Goal: Information Seeking & Learning: Learn about a topic

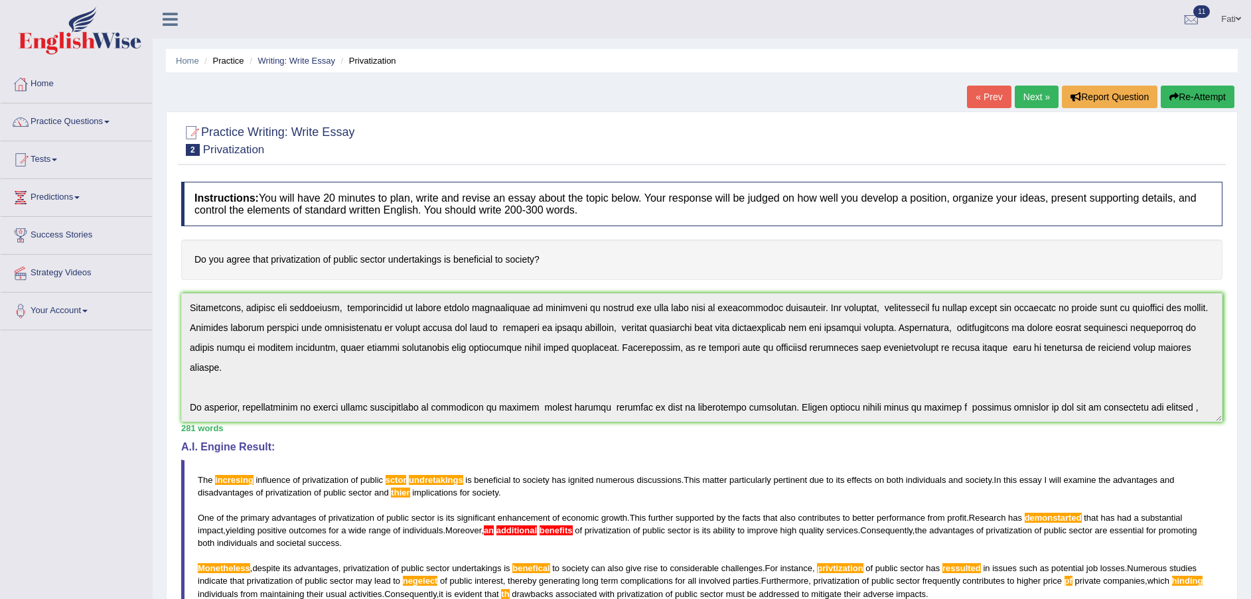
click at [437, 478] on span "undretakings" at bounding box center [436, 480] width 54 height 10
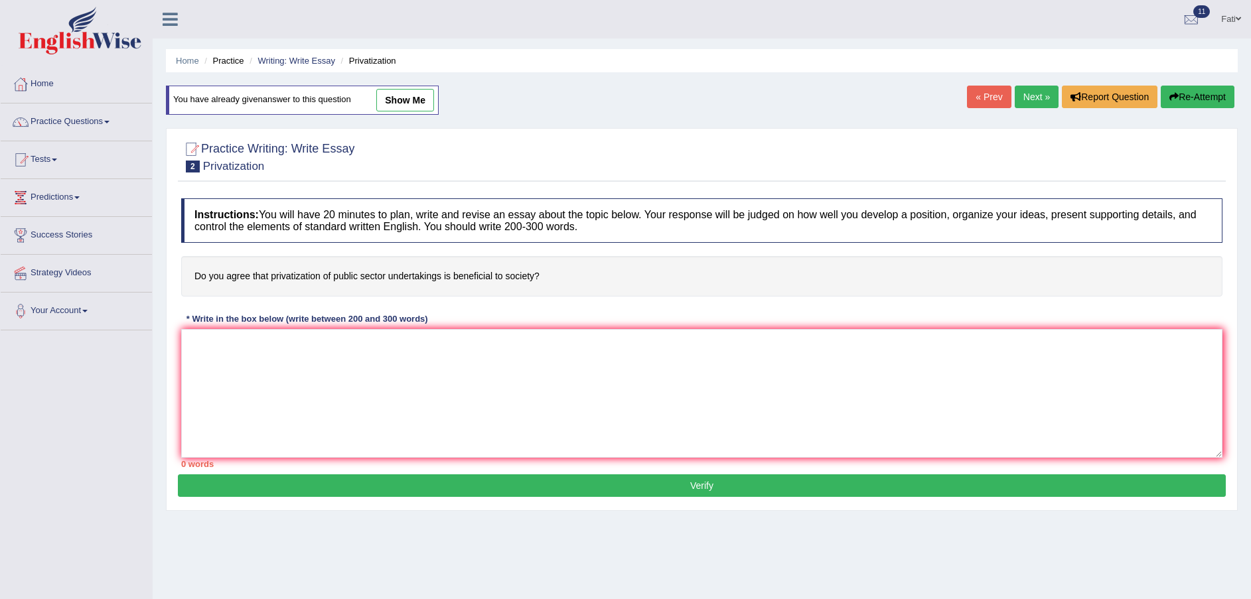
click at [295, 59] on link "Writing: Write Essay" at bounding box center [297, 61] width 78 height 10
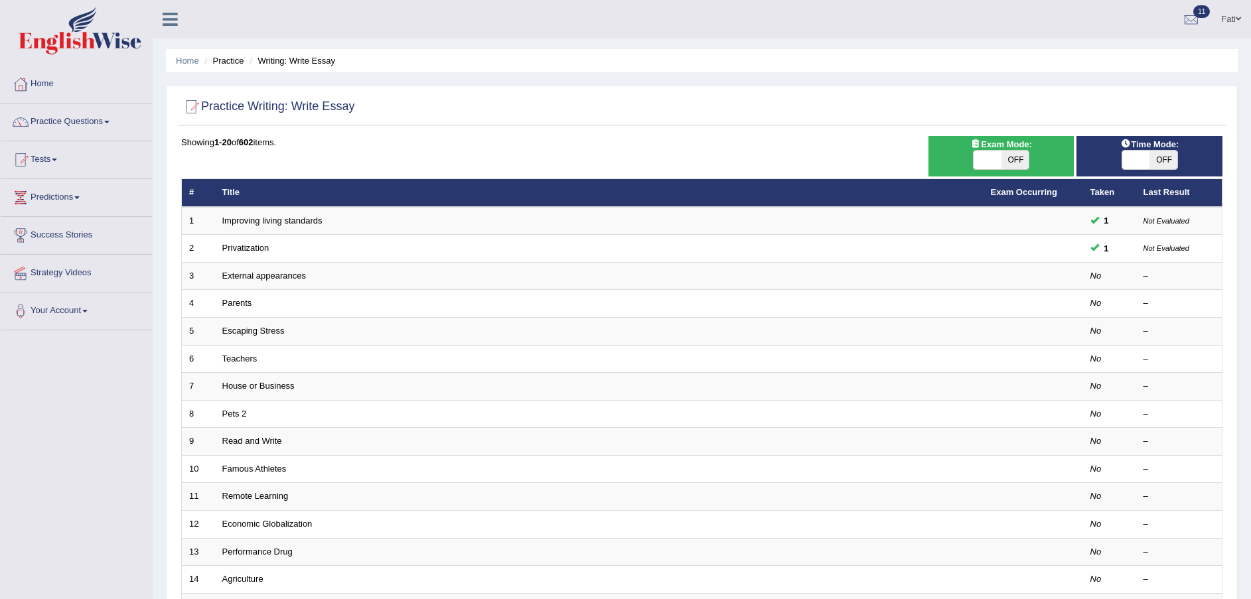
click at [1013, 161] on span "OFF" at bounding box center [1016, 160] width 28 height 19
checkbox input "true"
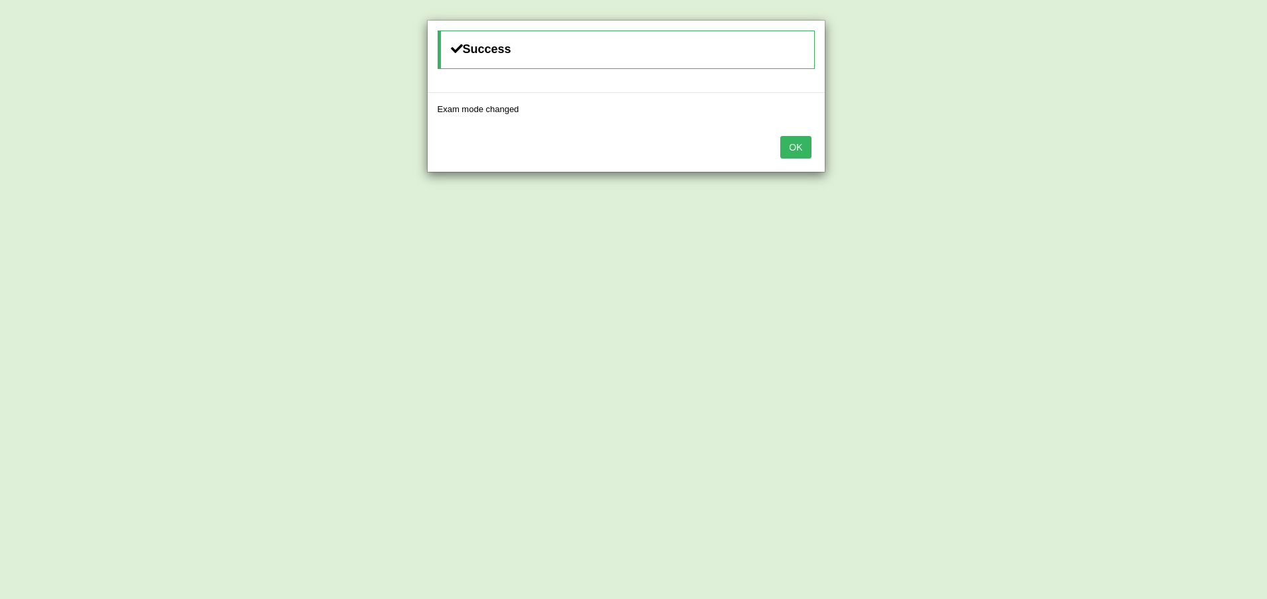
click at [805, 146] on button "OK" at bounding box center [795, 147] width 31 height 23
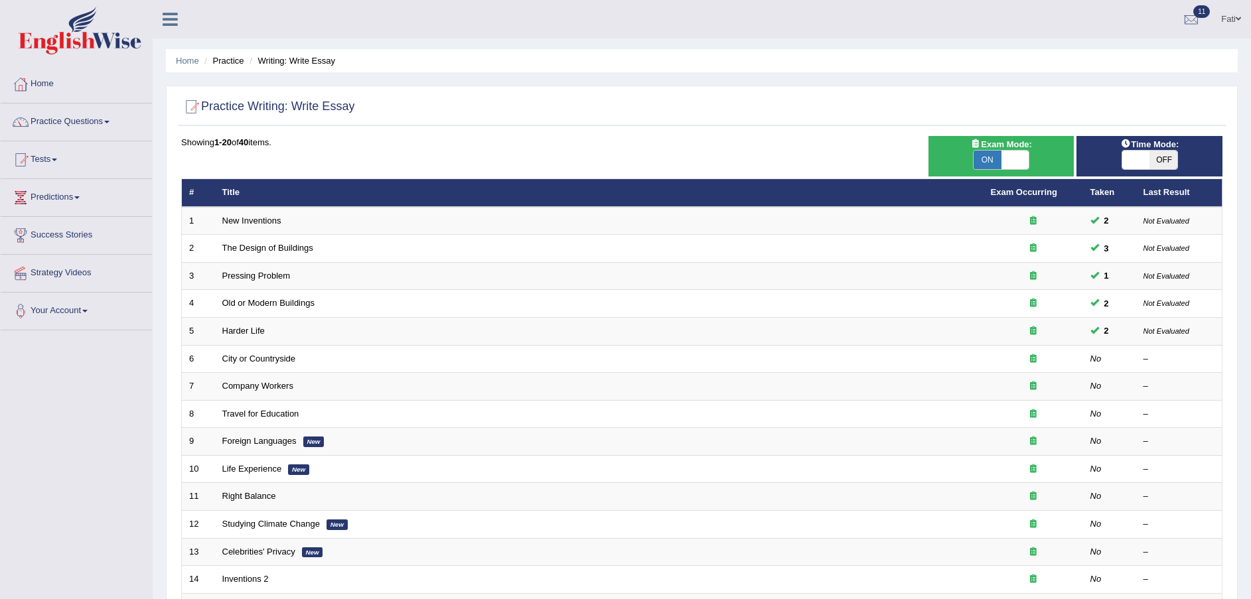
click at [1164, 161] on span "OFF" at bounding box center [1164, 160] width 28 height 19
checkbox input "true"
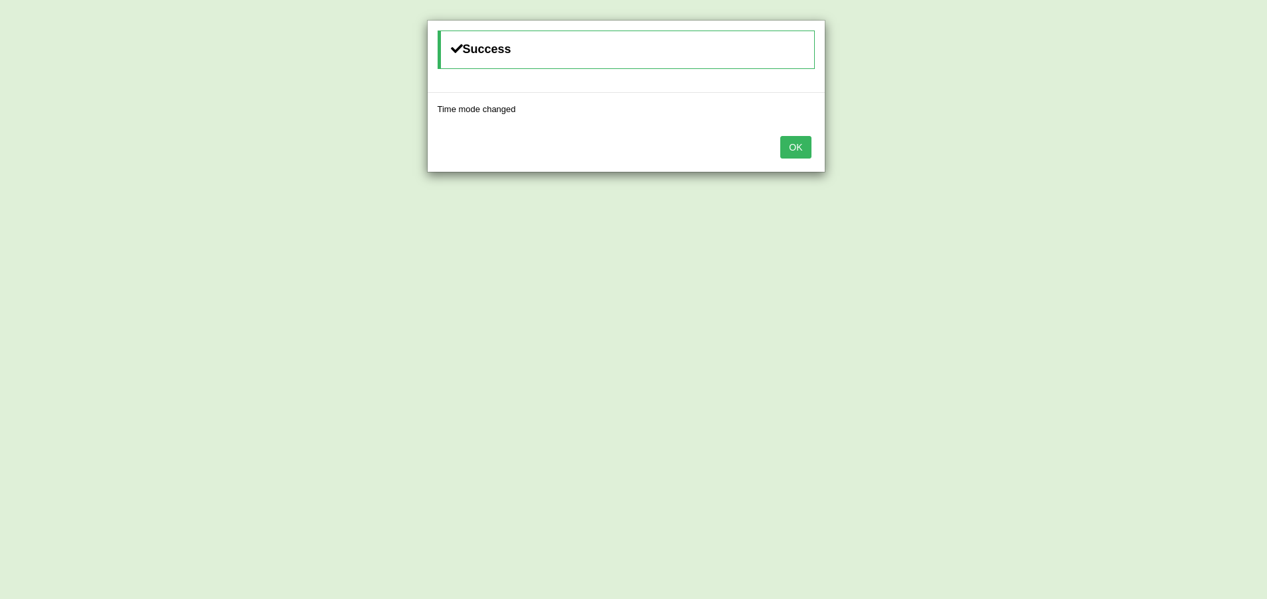
click at [793, 148] on button "OK" at bounding box center [795, 147] width 31 height 23
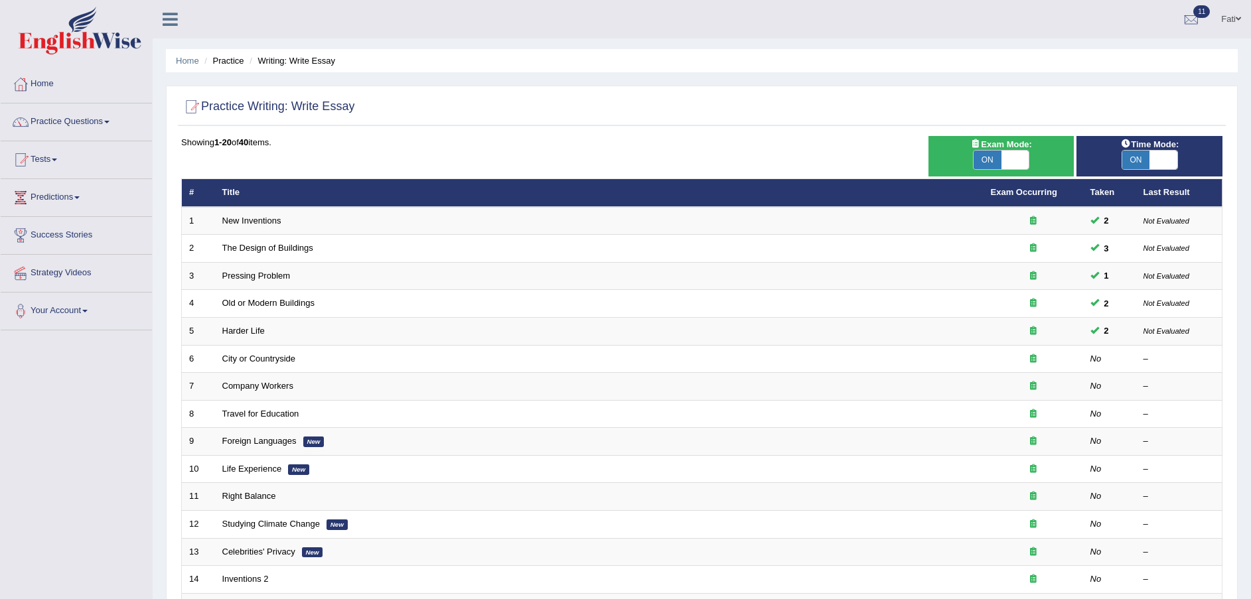
click at [273, 360] on link "City or Countryside" at bounding box center [259, 359] width 74 height 10
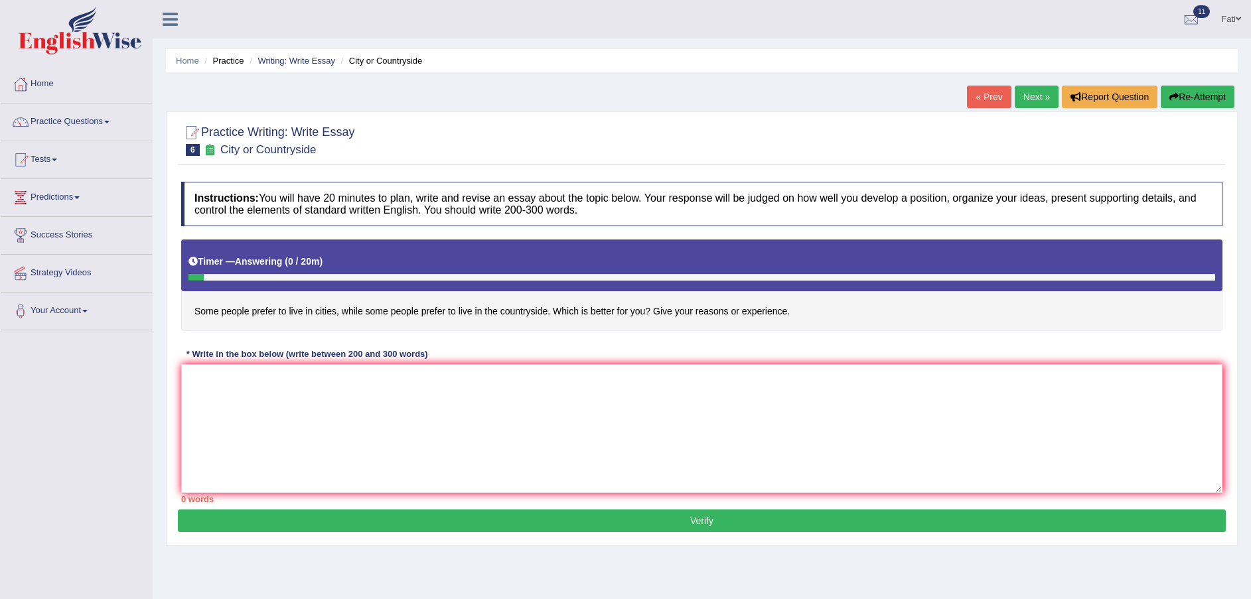
click at [1035, 95] on link "Next »" at bounding box center [1037, 97] width 44 height 23
click at [516, 408] on textarea at bounding box center [702, 428] width 1042 height 129
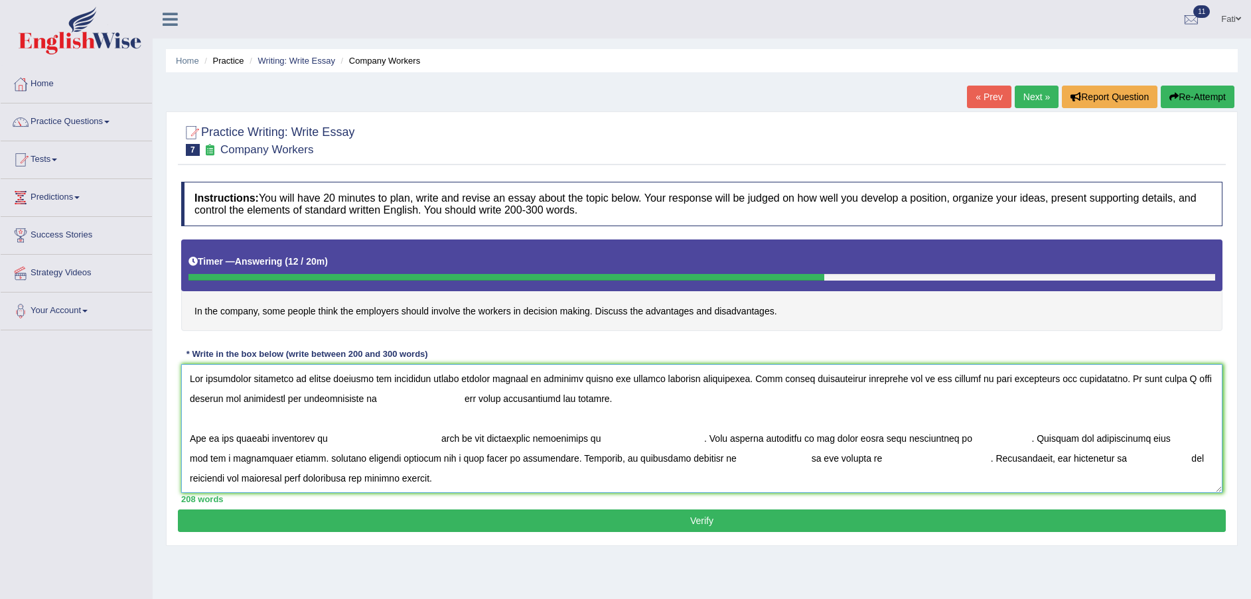
click at [386, 396] on textarea at bounding box center [702, 428] width 1042 height 129
click at [332, 437] on textarea at bounding box center [702, 428] width 1042 height 129
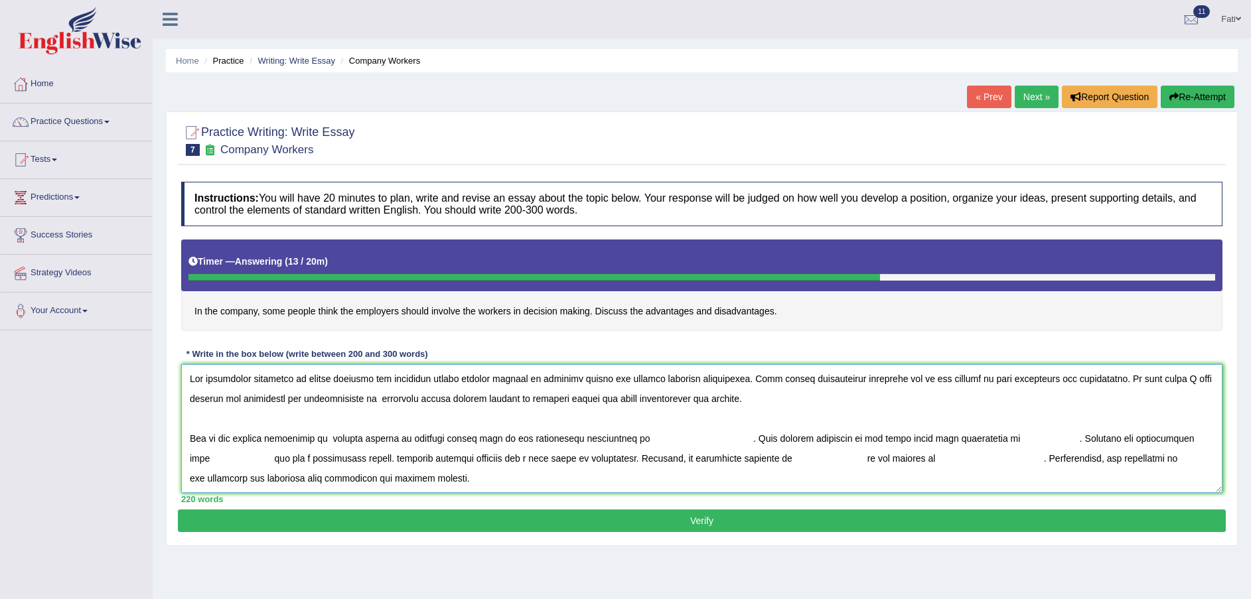
click at [632, 439] on textarea at bounding box center [702, 428] width 1042 height 129
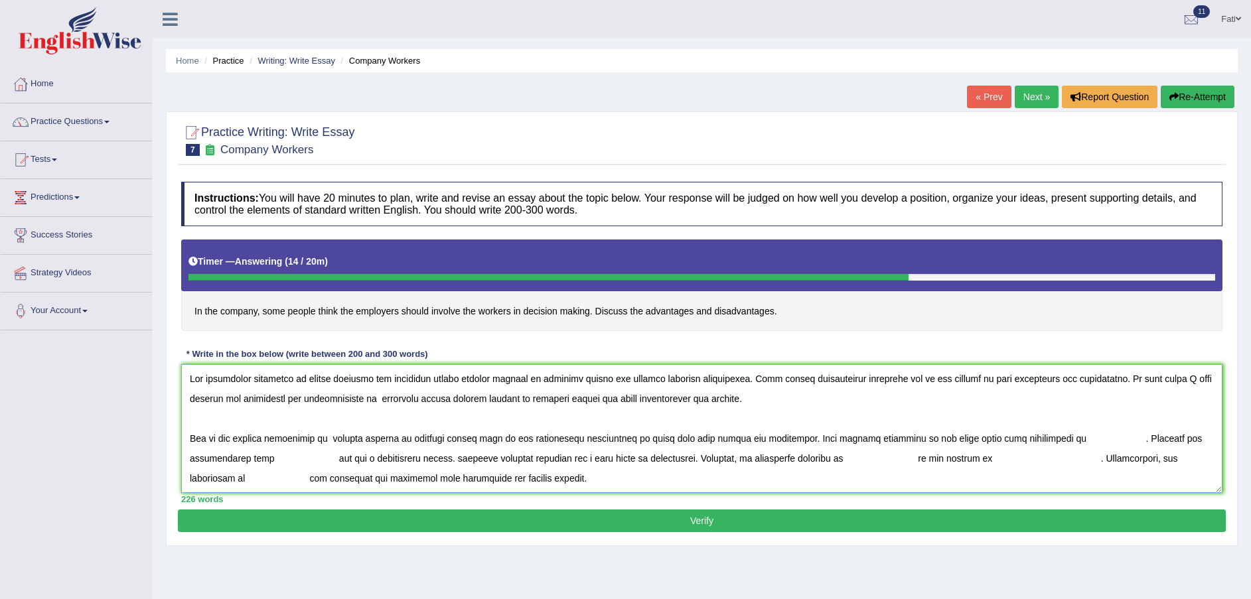
click at [1037, 437] on textarea at bounding box center [702, 428] width 1042 height 129
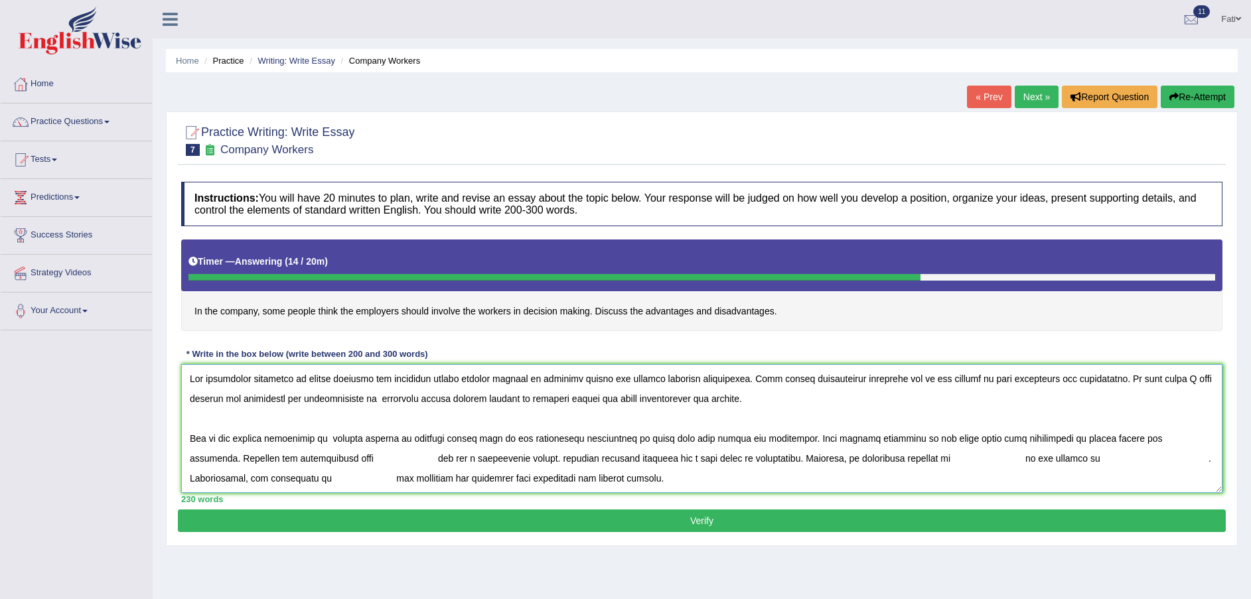
click at [287, 455] on textarea at bounding box center [702, 428] width 1042 height 129
click at [941, 453] on textarea at bounding box center [702, 428] width 1042 height 129
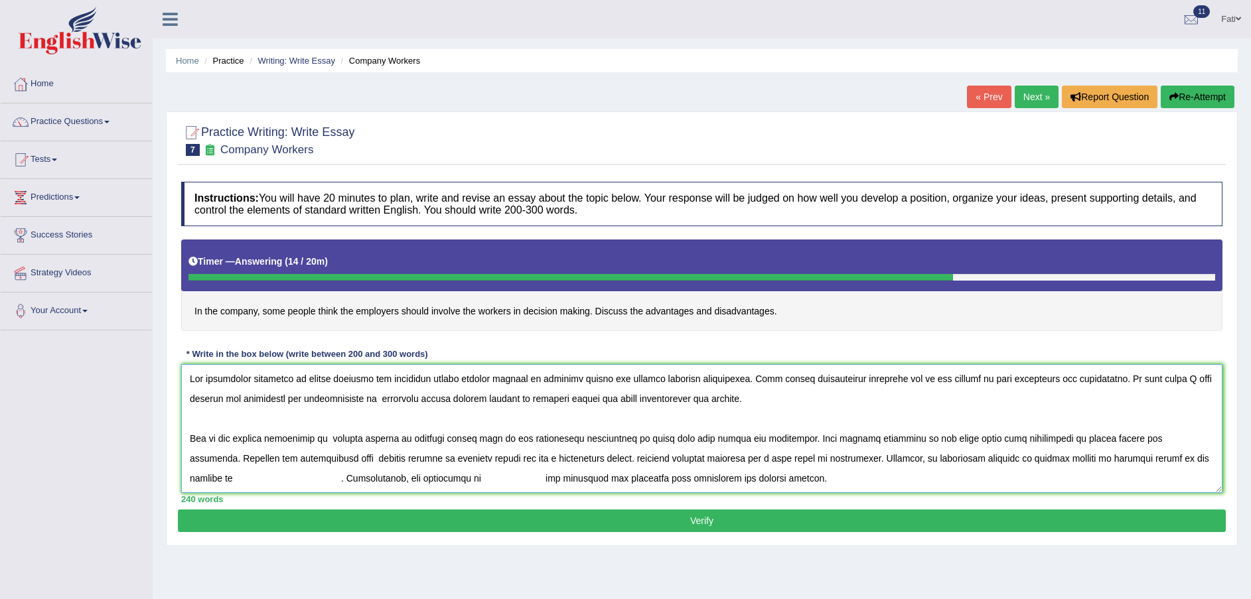
click at [1150, 461] on textarea at bounding box center [702, 428] width 1042 height 129
click at [387, 479] on textarea at bounding box center [702, 428] width 1042 height 129
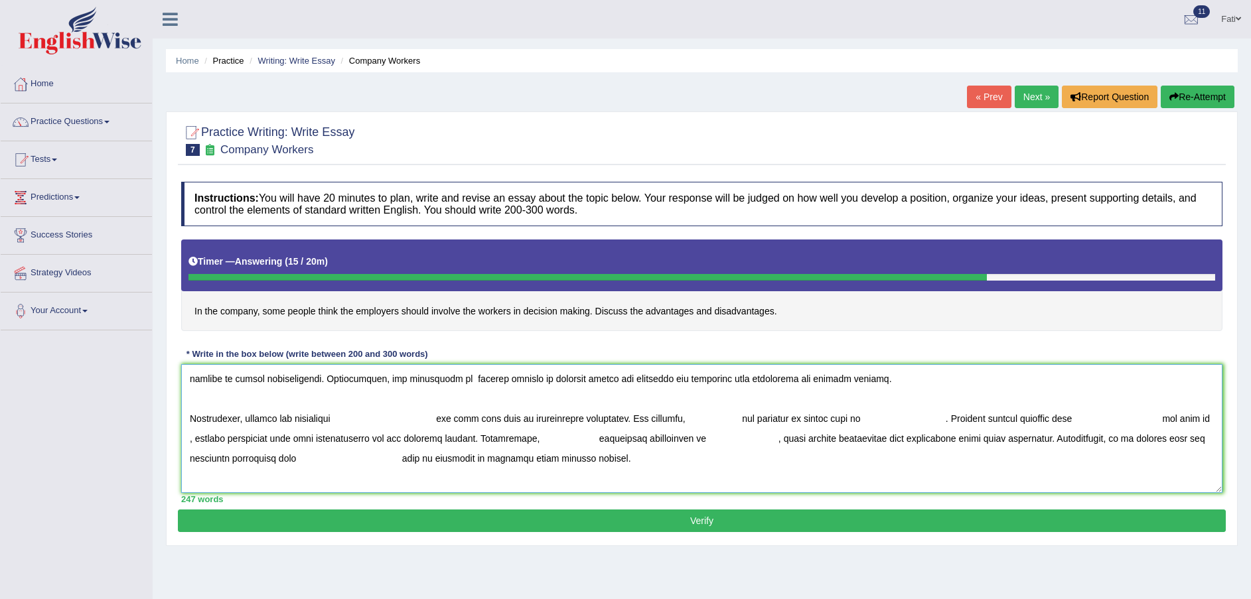
click at [345, 417] on textarea at bounding box center [702, 428] width 1042 height 129
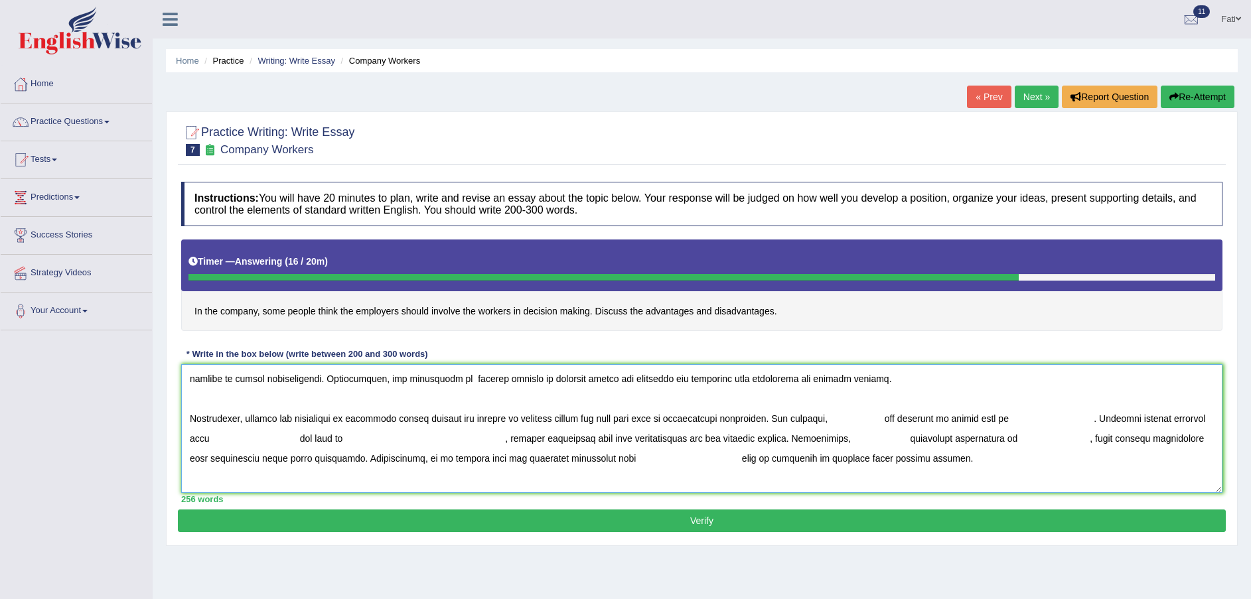
click at [837, 416] on textarea at bounding box center [702, 428] width 1042 height 129
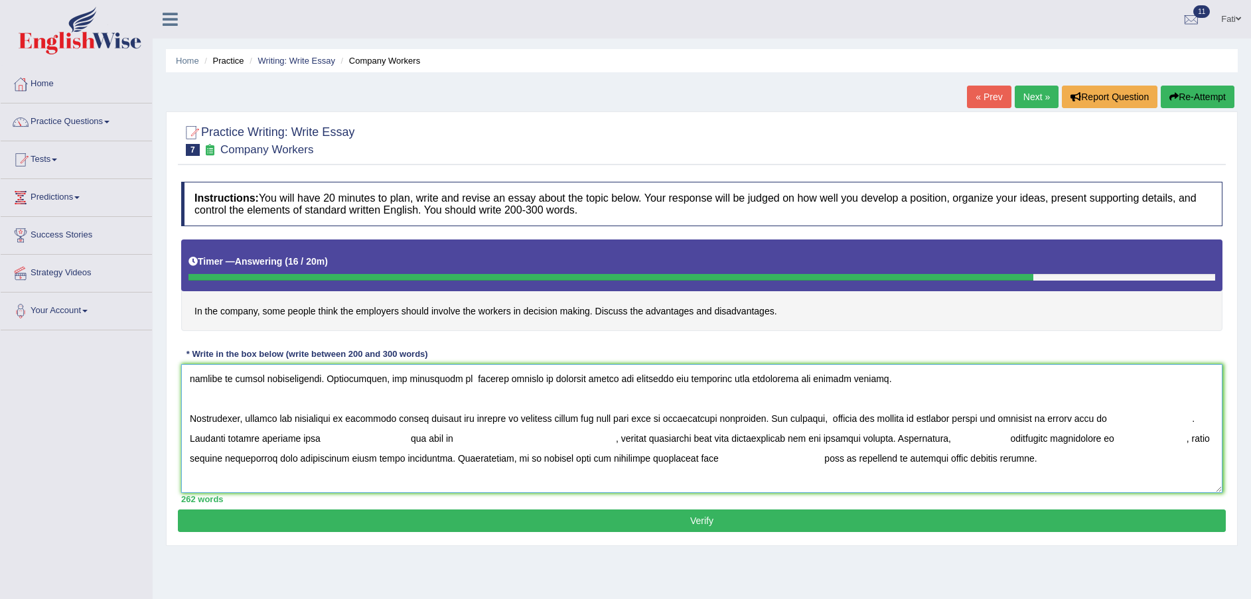
click at [1124, 420] on textarea at bounding box center [702, 428] width 1042 height 129
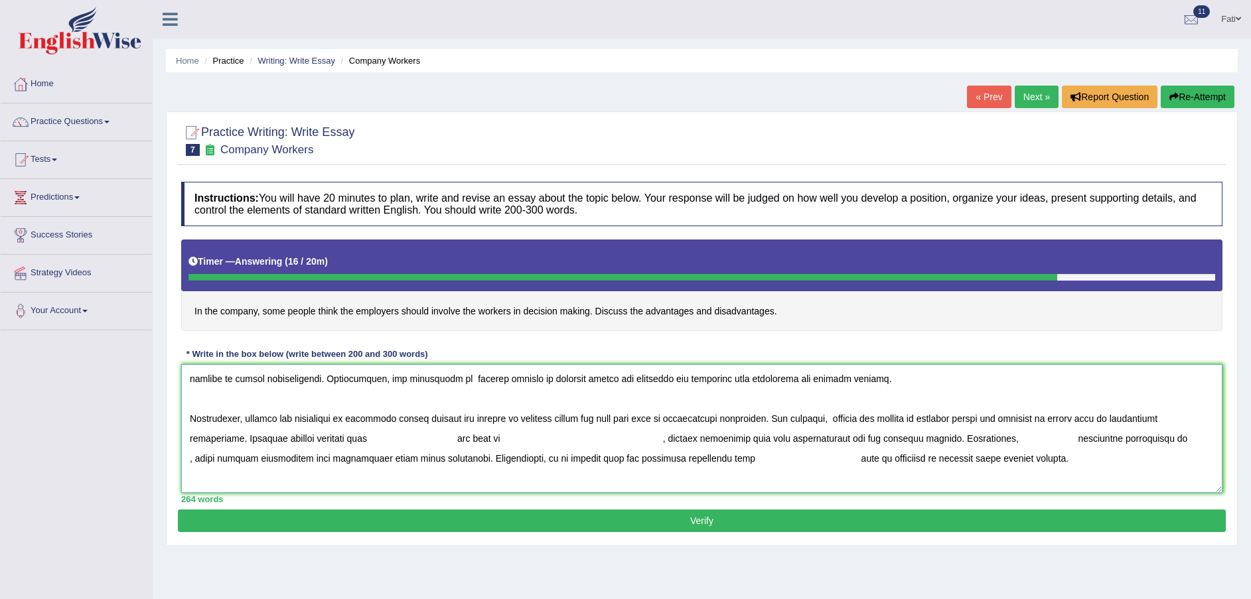
click at [381, 439] on textarea at bounding box center [702, 428] width 1042 height 129
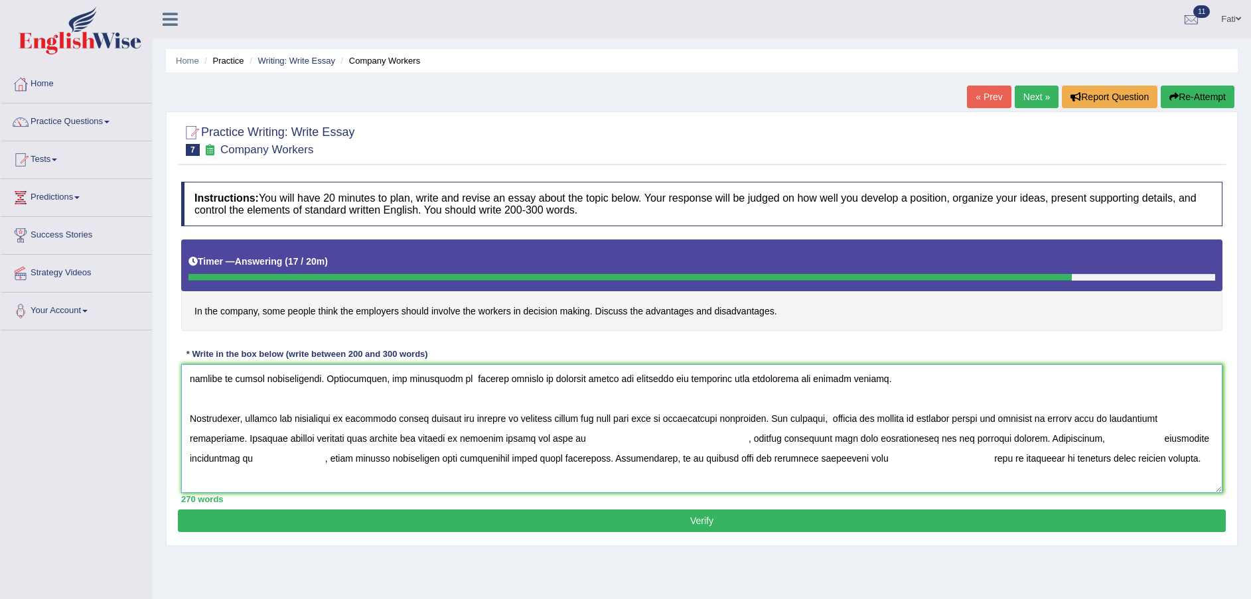
click at [592, 440] on textarea at bounding box center [702, 428] width 1042 height 129
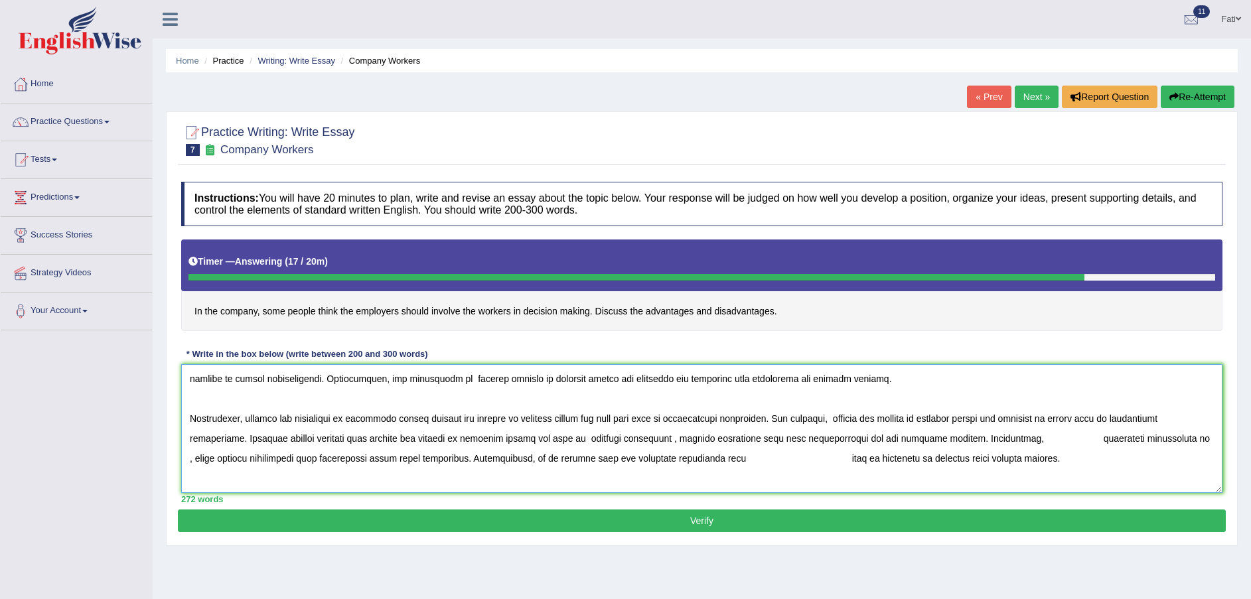
click at [1016, 439] on textarea at bounding box center [702, 428] width 1042 height 129
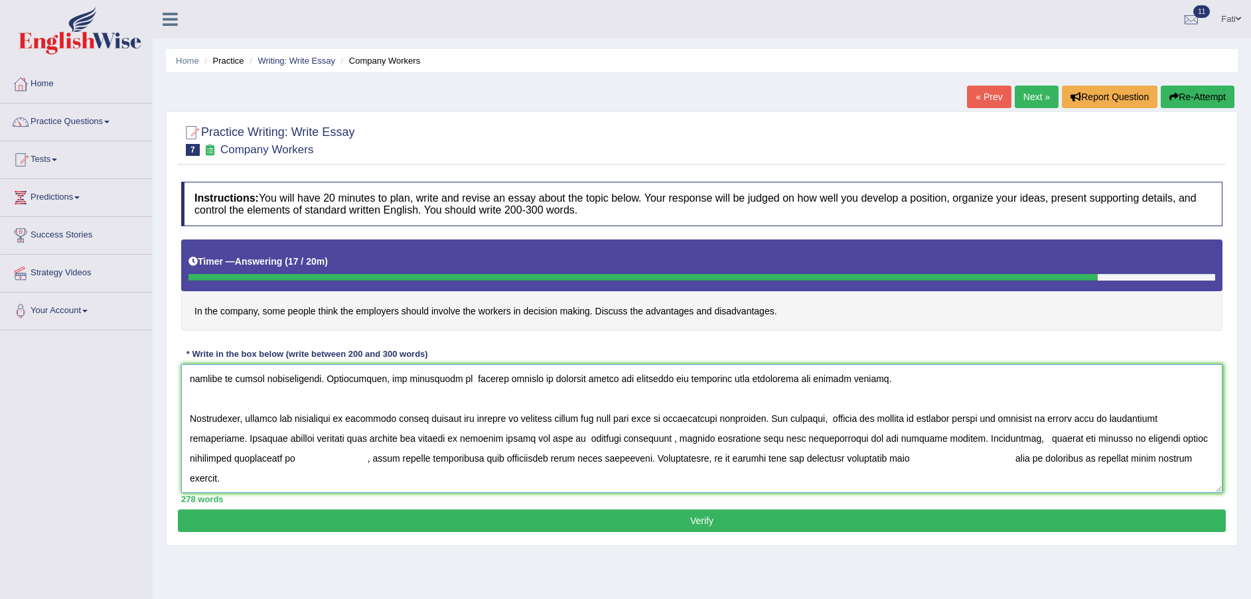
click at [289, 459] on textarea at bounding box center [702, 428] width 1042 height 129
click at [908, 458] on textarea at bounding box center [702, 428] width 1042 height 129
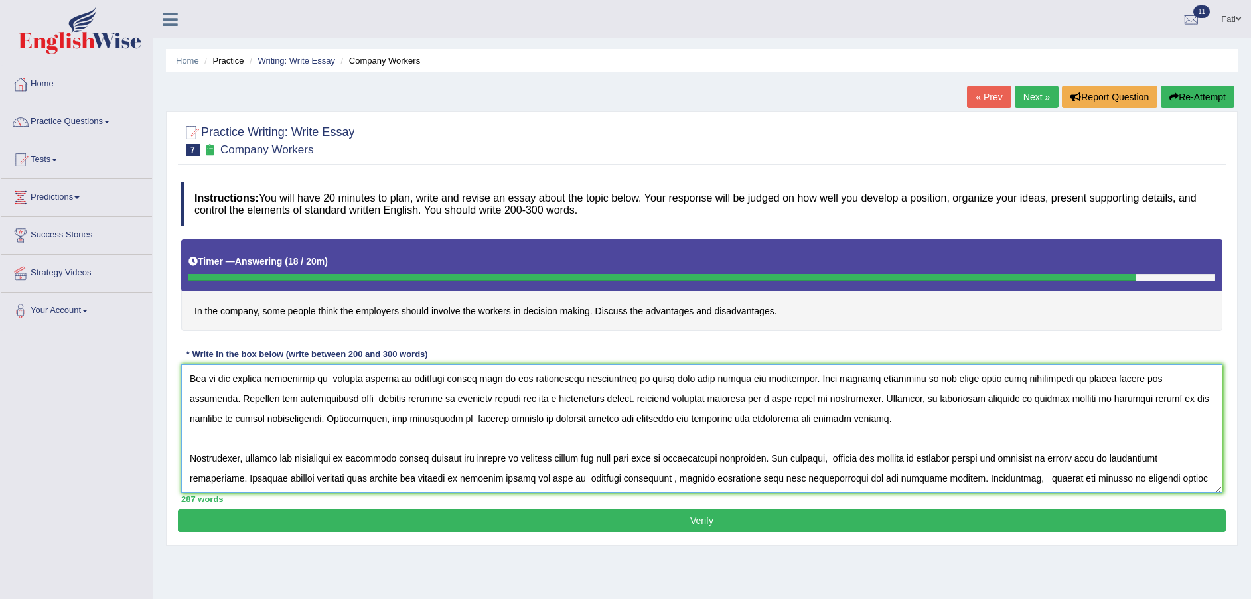
scroll to position [159, 0]
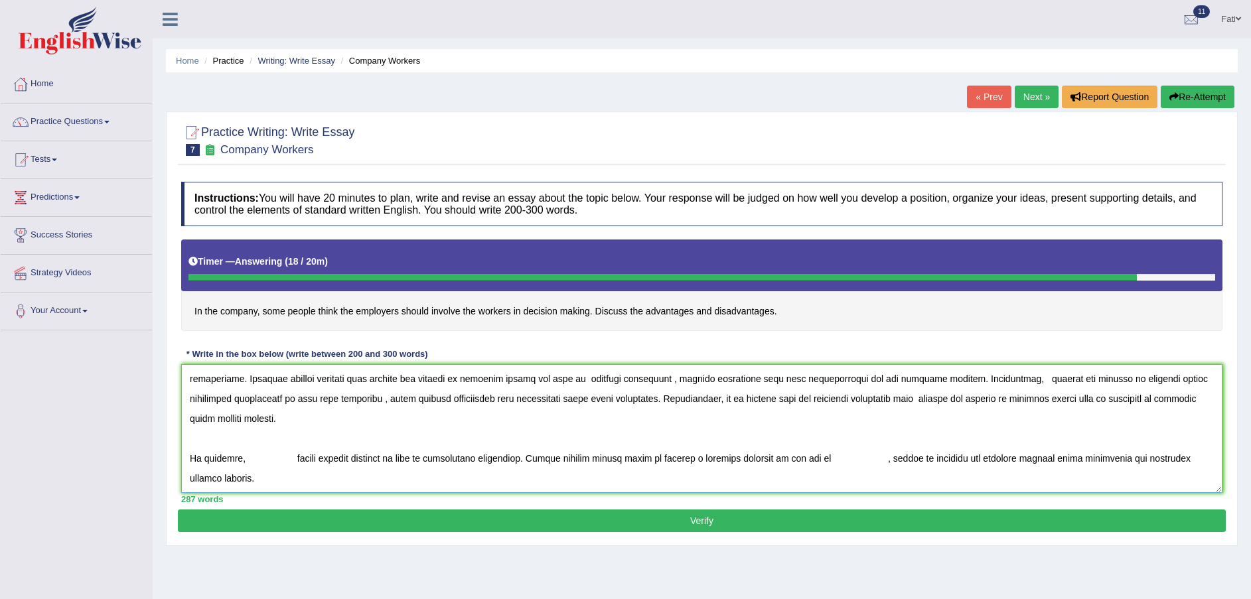
click at [246, 457] on textarea at bounding box center [702, 428] width 1042 height 129
click at [939, 455] on textarea at bounding box center [702, 428] width 1042 height 129
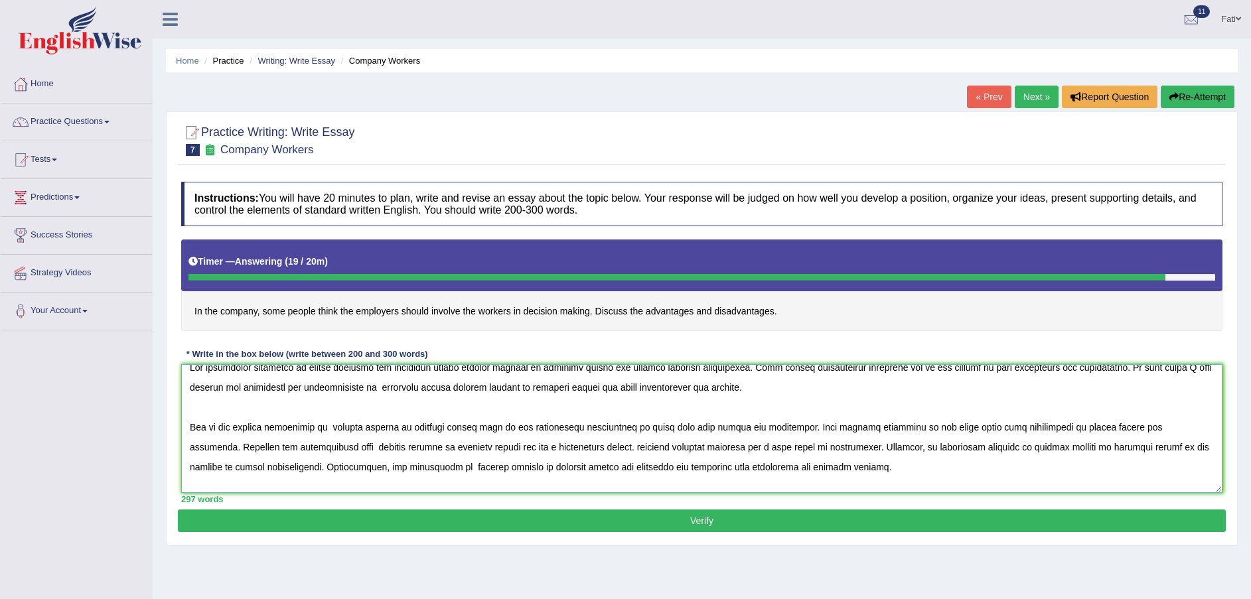
scroll to position [0, 0]
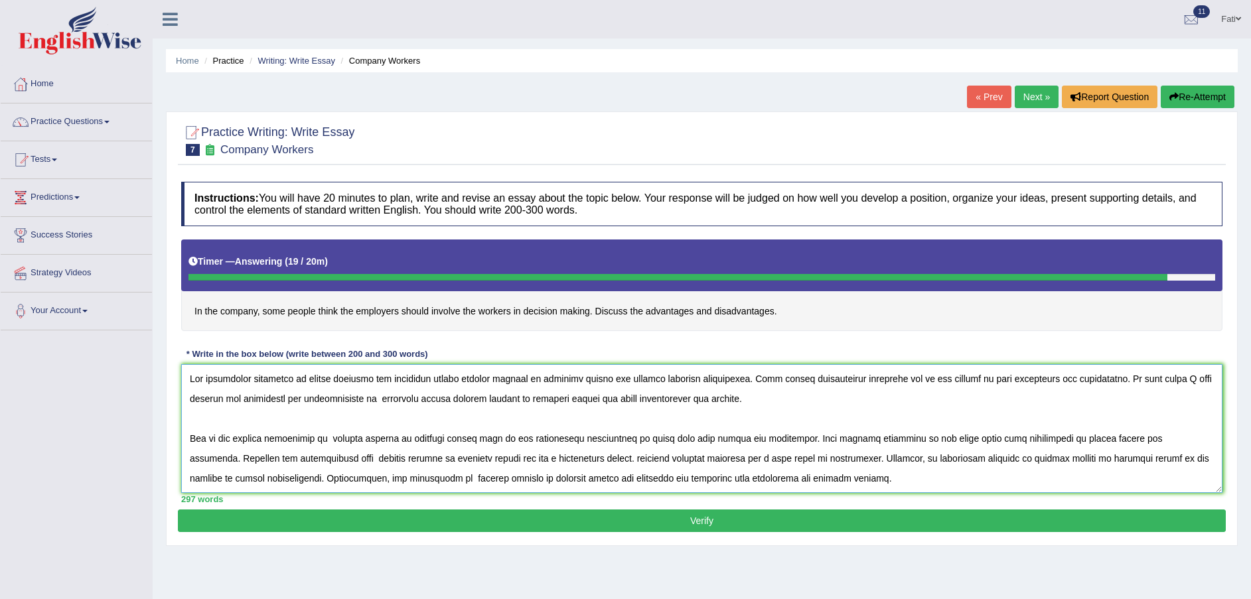
click at [489, 376] on textarea at bounding box center [702, 428] width 1042 height 129
click at [491, 396] on textarea at bounding box center [702, 428] width 1042 height 129
click at [361, 438] on textarea at bounding box center [702, 428] width 1042 height 129
click at [359, 460] on textarea at bounding box center [702, 428] width 1042 height 129
type textarea "The increasing influence of people thinking the employers should involve the wo…"
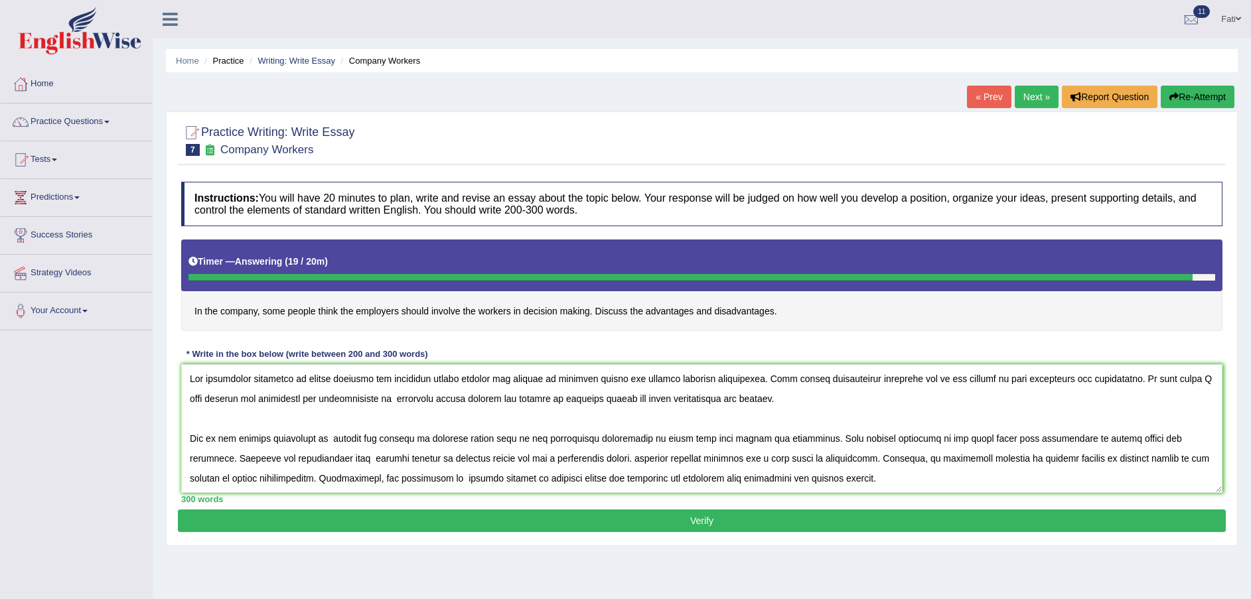
click at [661, 527] on button "Verify" at bounding box center [702, 521] width 1048 height 23
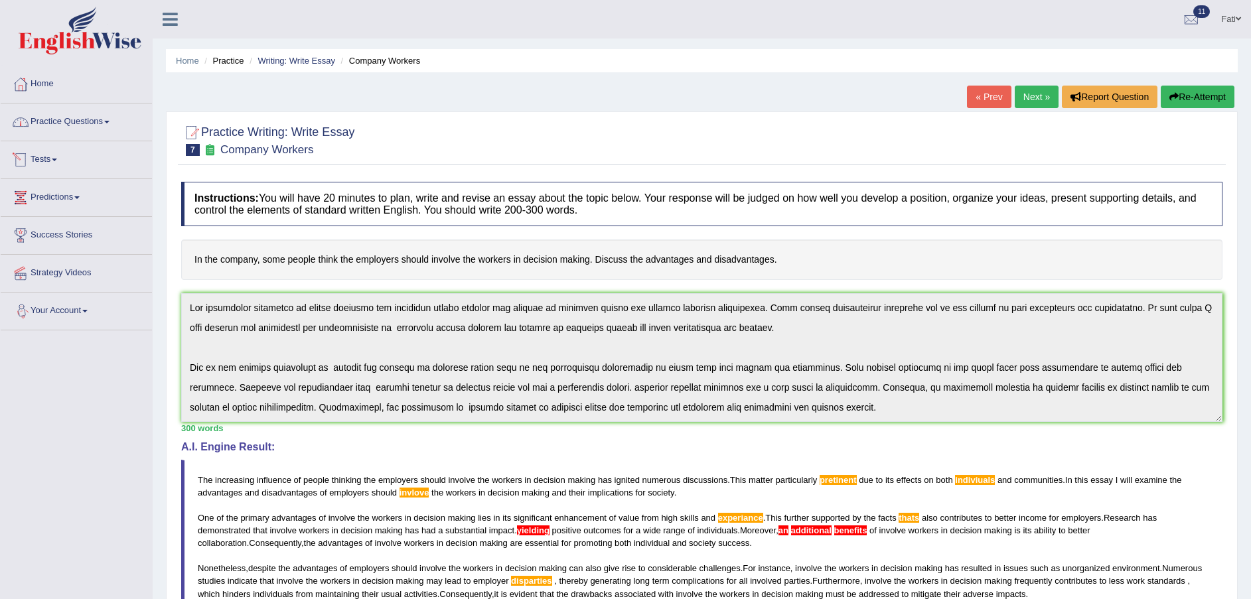
click at [80, 129] on link "Practice Questions" at bounding box center [76, 120] width 151 height 33
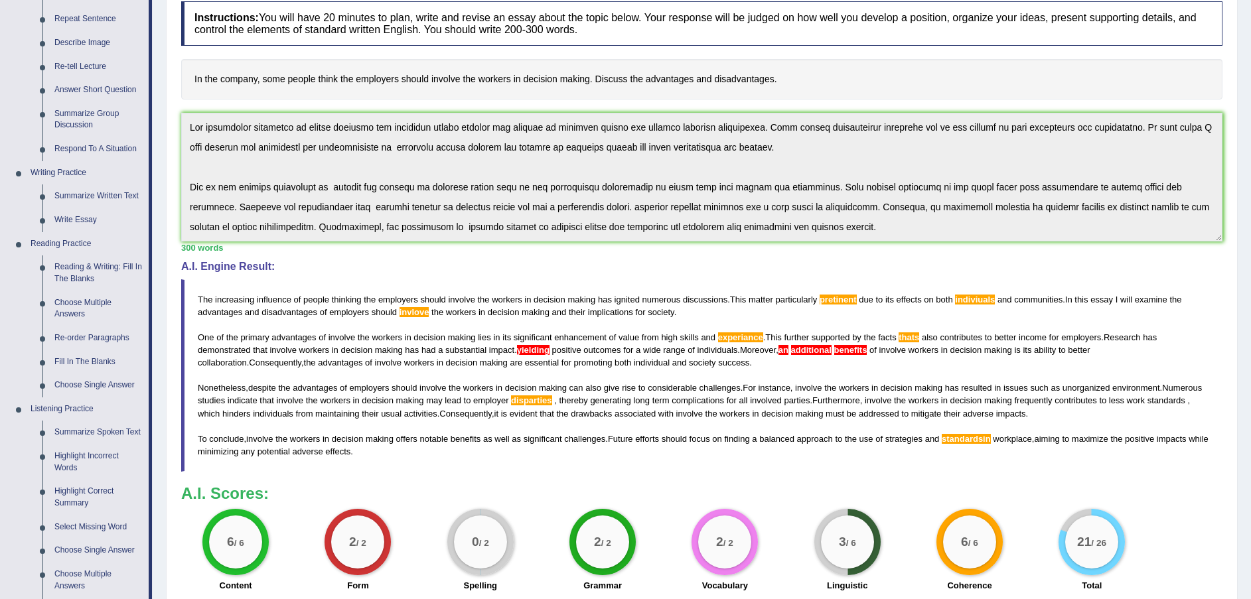
scroll to position [199, 0]
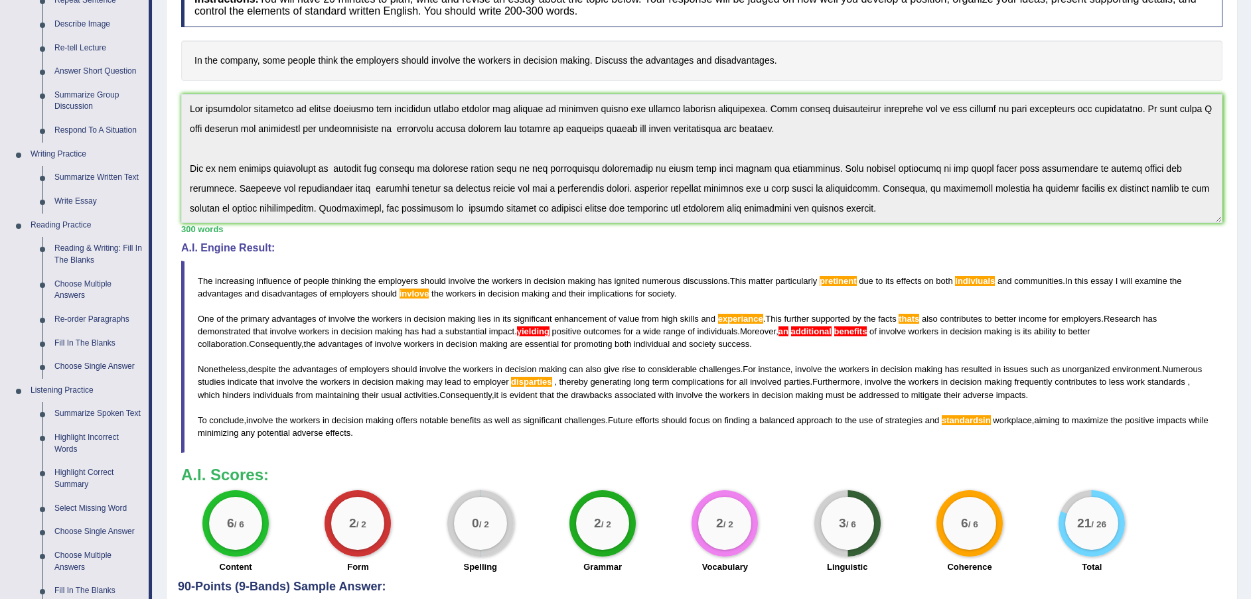
click at [98, 416] on link "Summarize Spoken Text" at bounding box center [98, 414] width 100 height 24
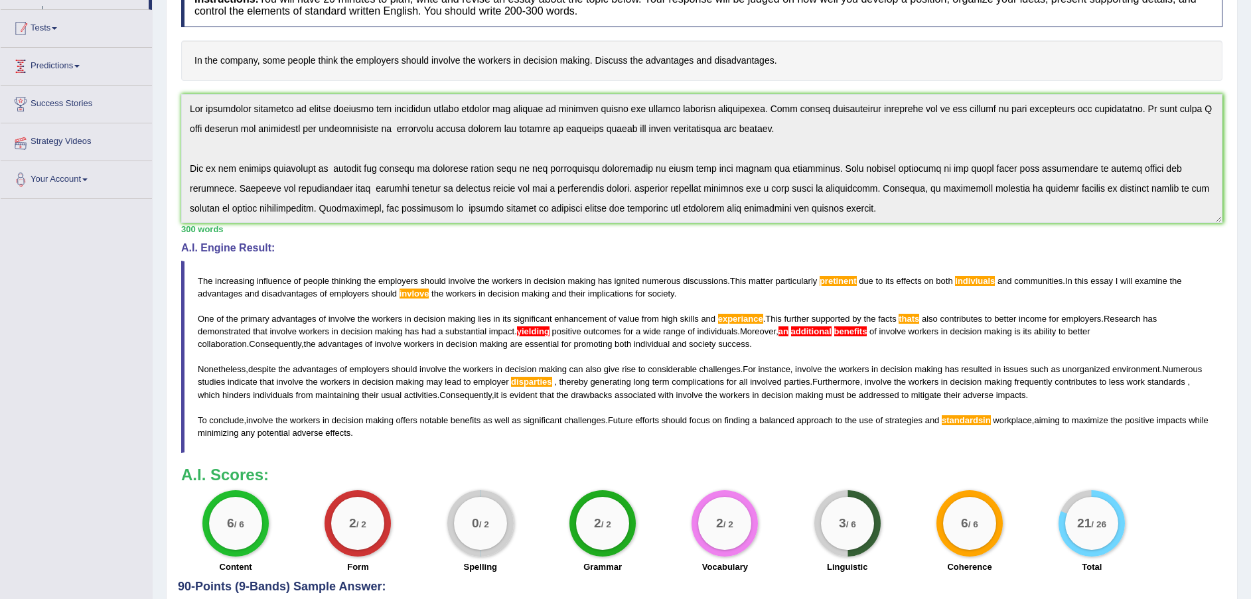
scroll to position [249, 0]
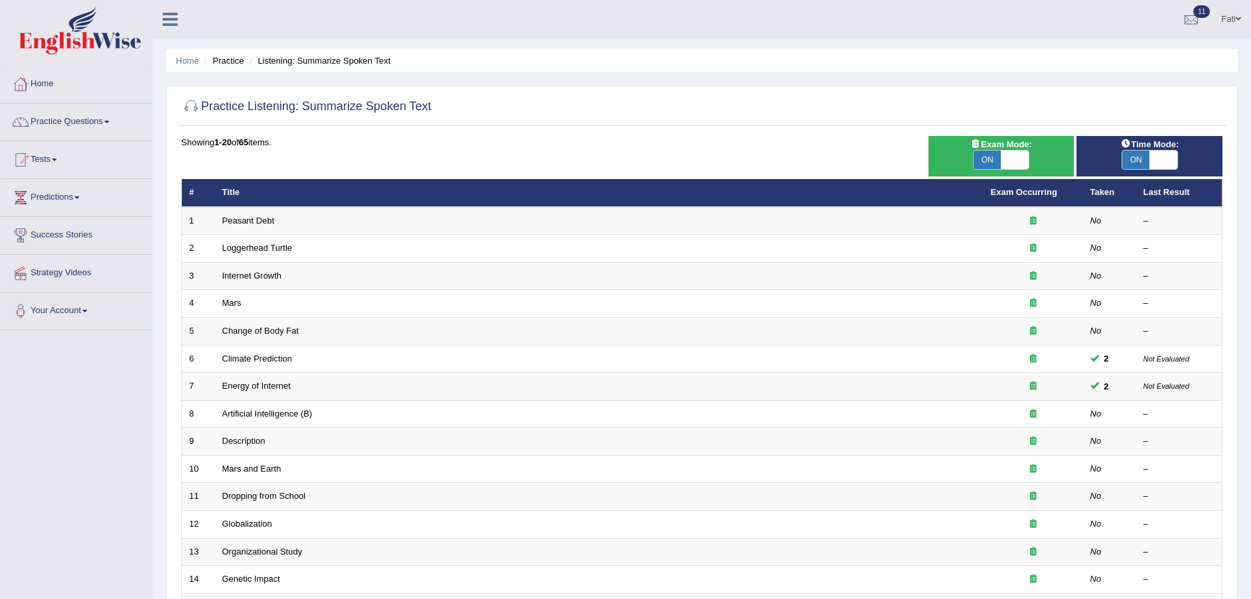
click at [268, 225] on link "Peasant Debt" at bounding box center [248, 221] width 52 height 10
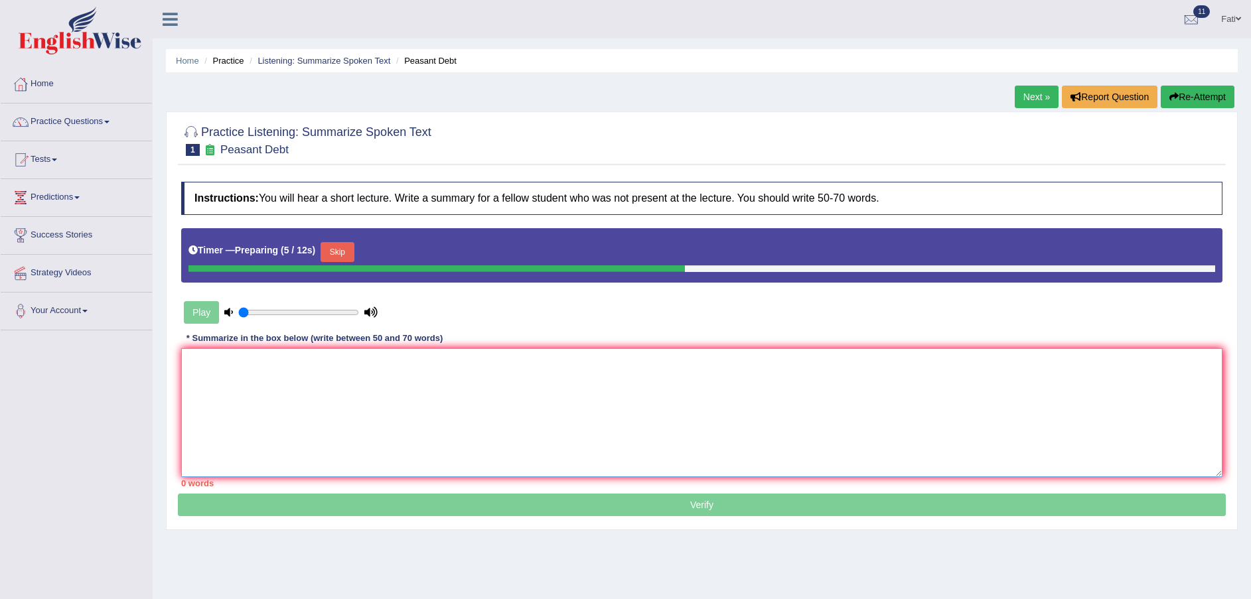
click at [289, 405] on textarea at bounding box center [702, 413] width 1042 height 129
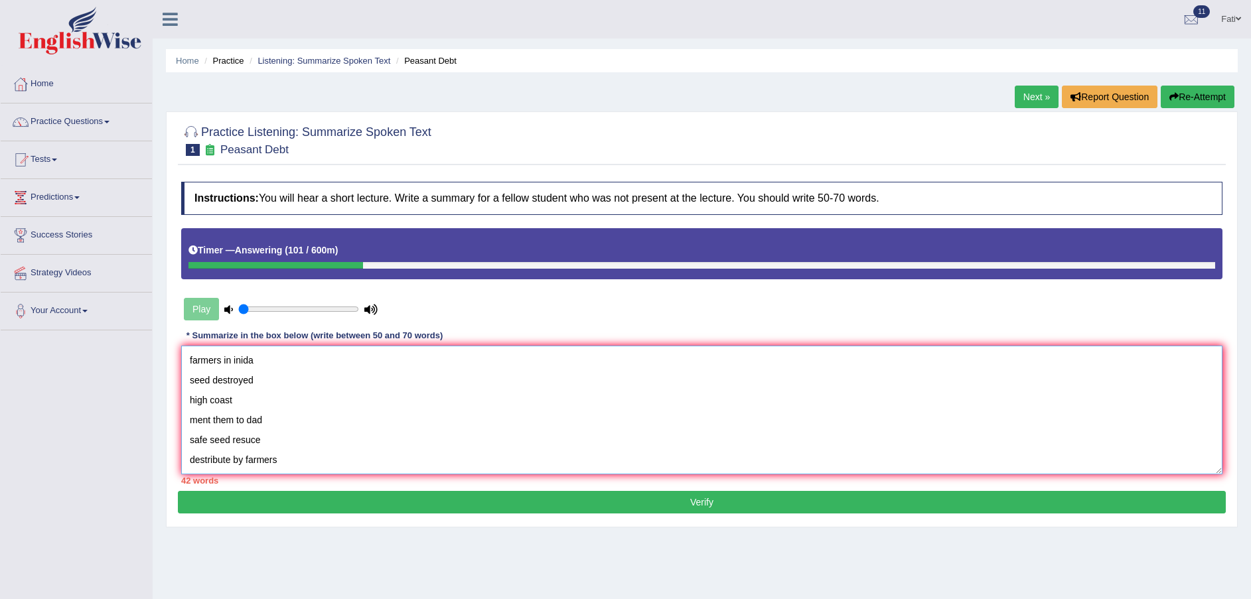
click at [210, 369] on textarea "farmers in inida seed destroyed high coast ment them to dad safe seed resuce de…" at bounding box center [702, 410] width 1042 height 129
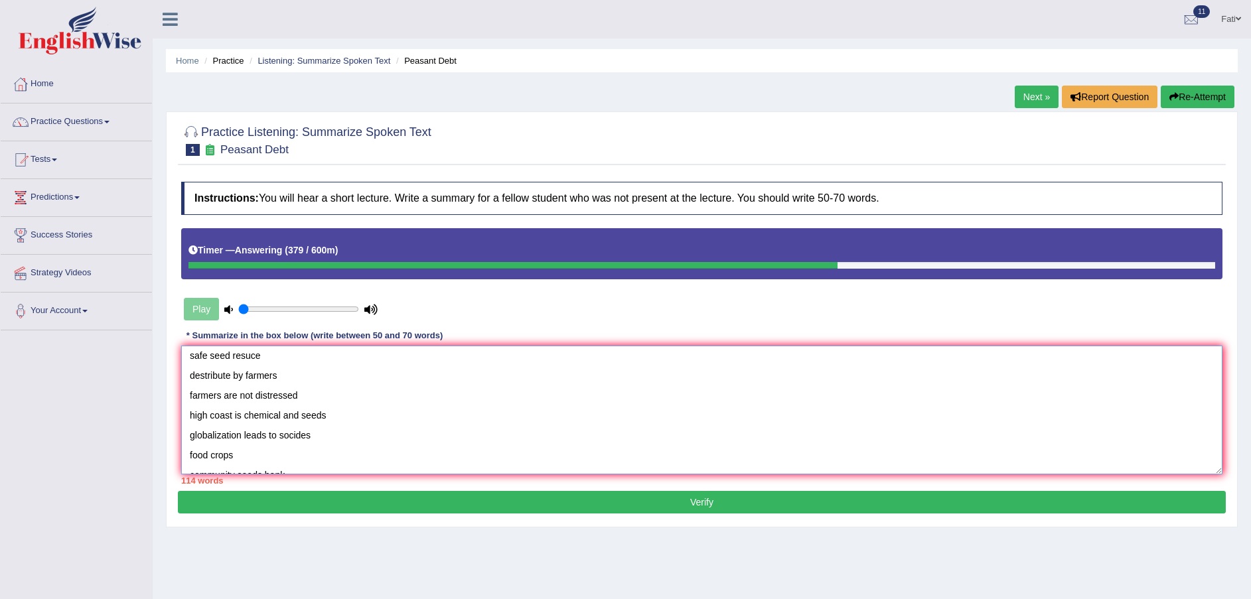
scroll to position [239, 0]
drag, startPoint x: 188, startPoint y: 435, endPoint x: 267, endPoint y: 507, distance: 106.2
click at [267, 507] on div "Practice Listening: Summarize Spoken Text 1 Peasant Debt Instructions: You will…" at bounding box center [702, 320] width 1072 height 416
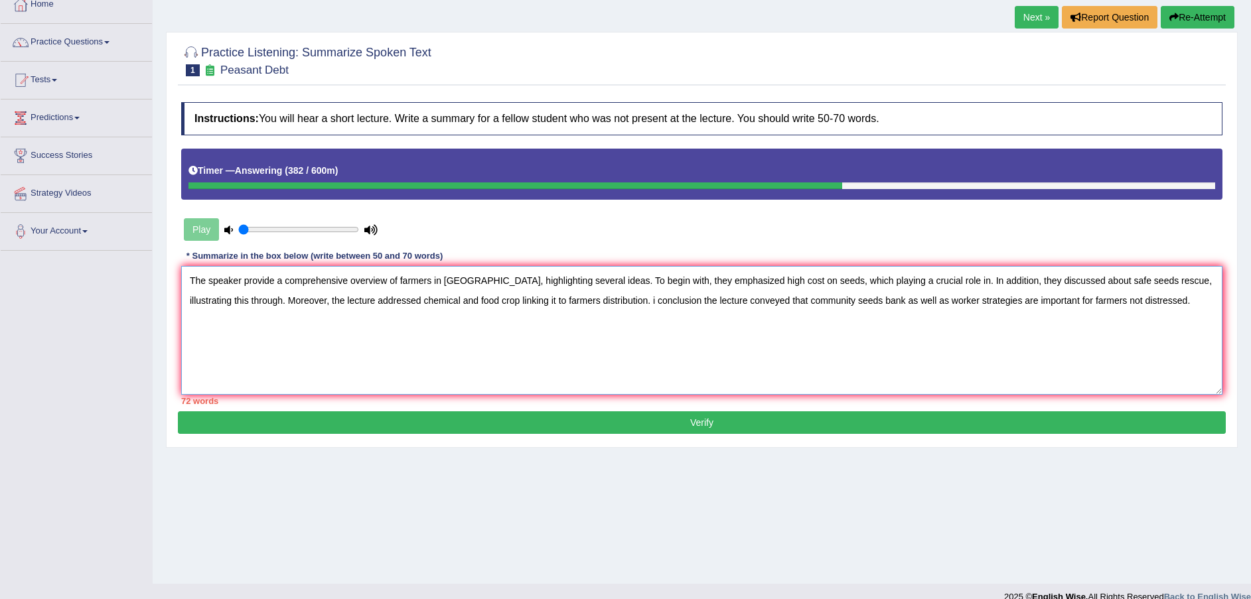
scroll to position [98, 0]
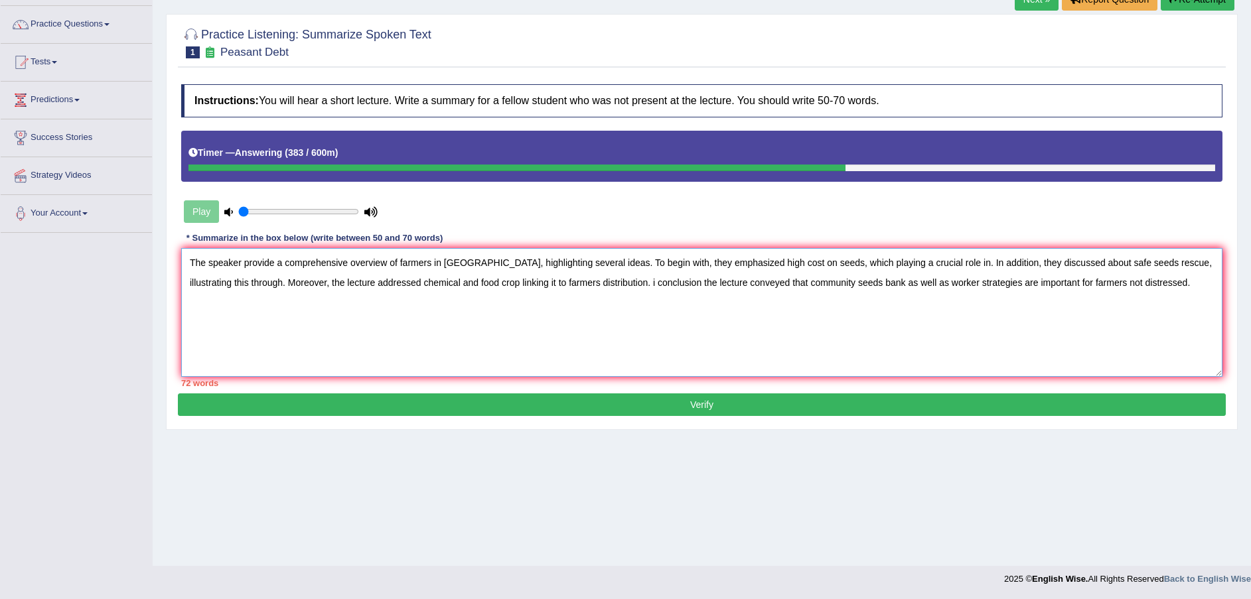
click at [1140, 284] on textarea "The speaker provide a comprehensive overview of farmers in India, highlighting …" at bounding box center [702, 312] width 1042 height 129
click at [597, 283] on textarea "The speaker provide a comprehensive overview of farmers in India, highlighting …" at bounding box center [702, 312] width 1042 height 129
click at [897, 281] on textarea "The speaker provide a comprehensive overview of farmers in India, highlighting …" at bounding box center [702, 312] width 1042 height 129
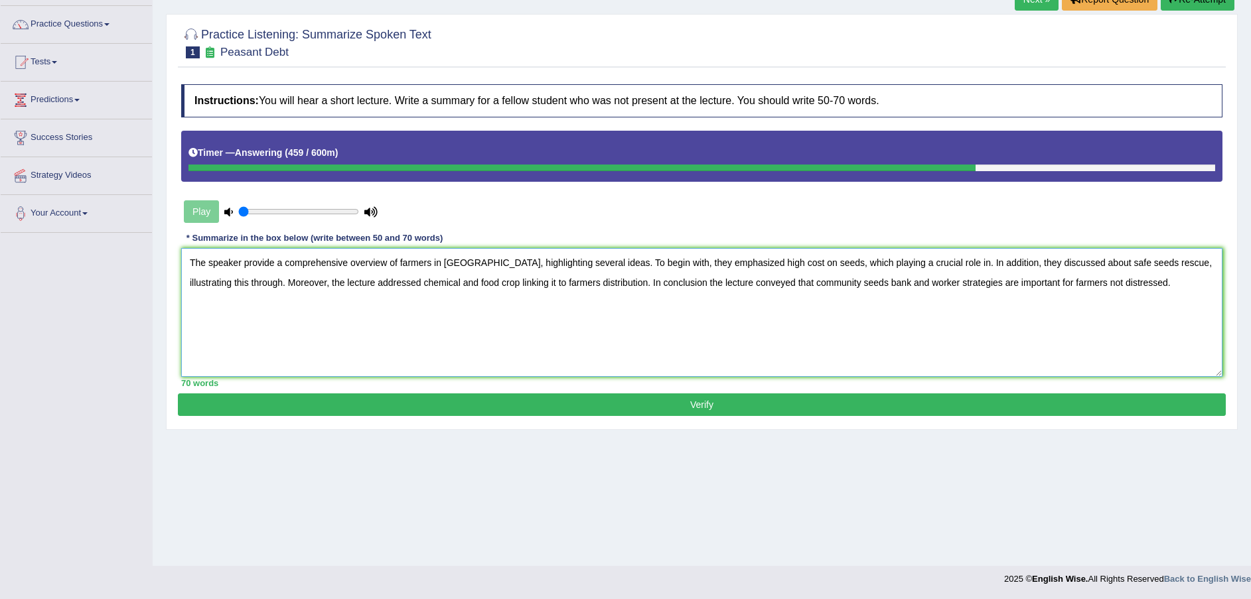
type textarea "The speaker provide a comprehensive overview of farmers in India, highlighting …"
click at [762, 410] on button "Verify" at bounding box center [702, 405] width 1048 height 23
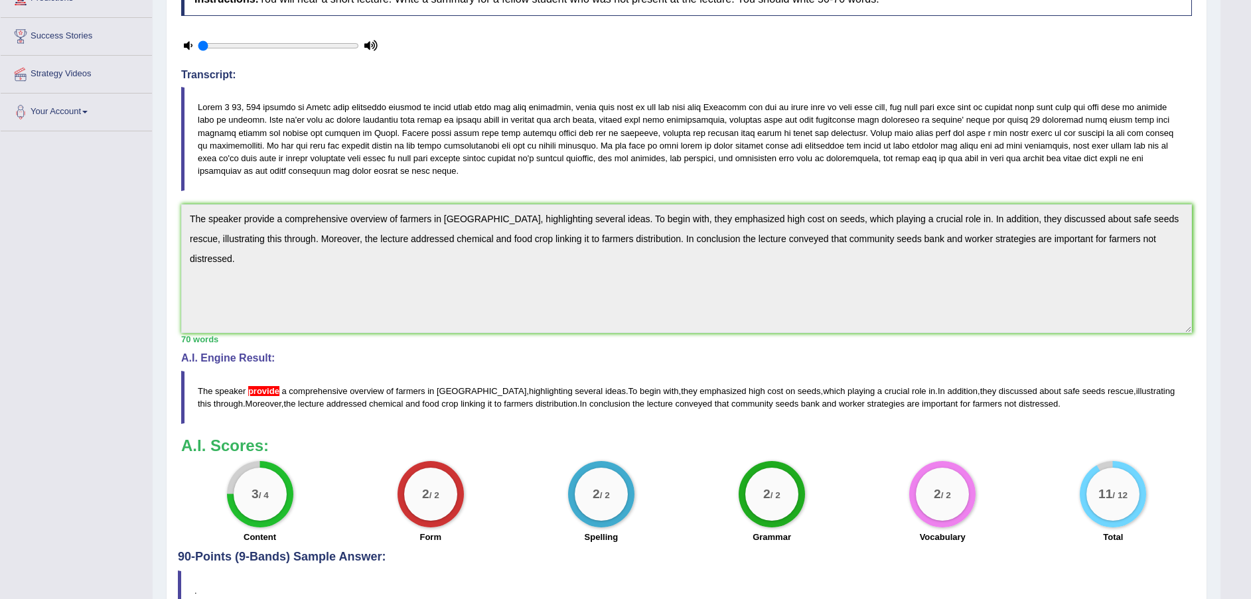
scroll to position [0, 0]
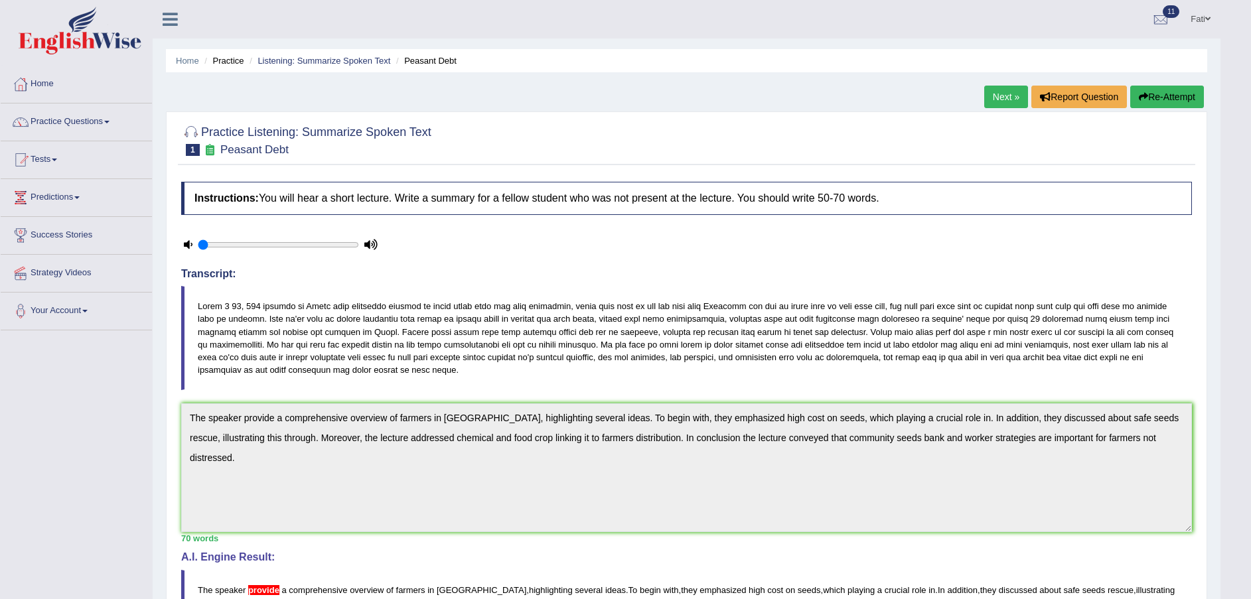
click at [998, 92] on link "Next »" at bounding box center [1006, 97] width 44 height 23
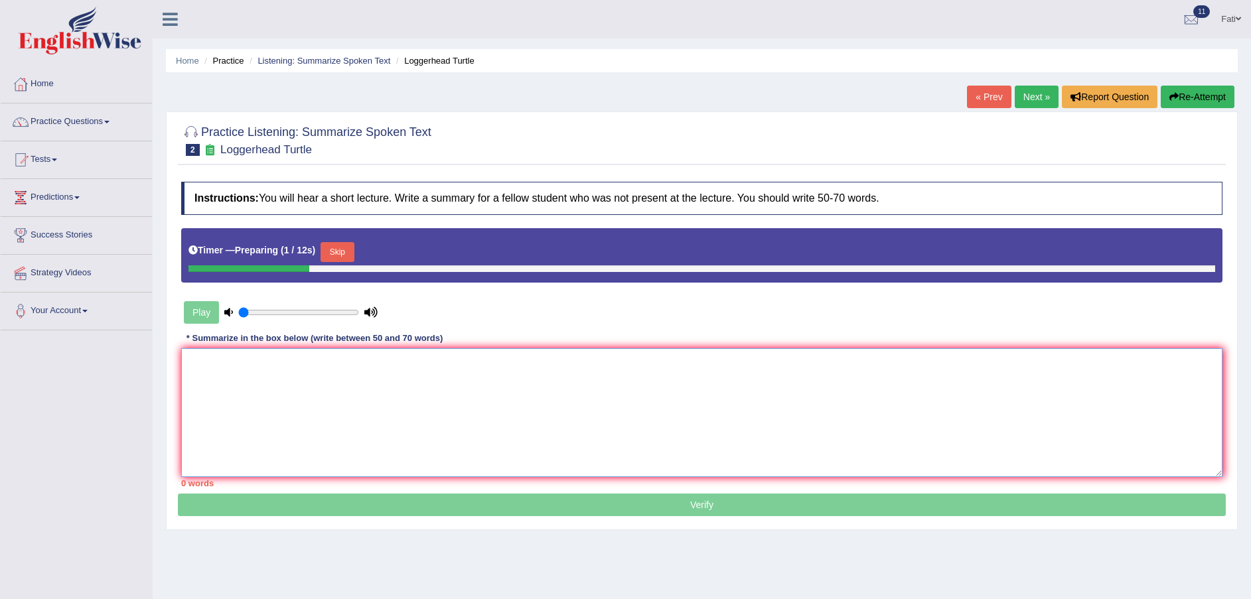
click at [398, 441] on textarea at bounding box center [702, 413] width 1042 height 129
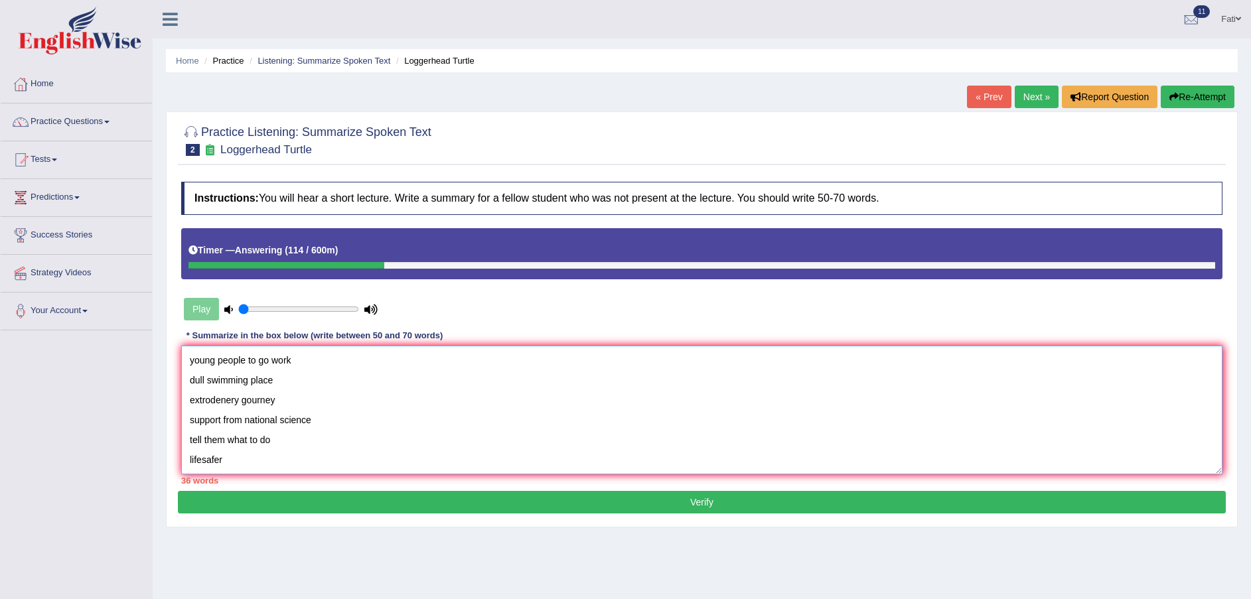
click at [191, 360] on textarea "young people to go work dull swimming place extrodenery gourney support from na…" at bounding box center [702, 410] width 1042 height 129
click at [232, 358] on textarea "young people to go work dull swimming place extrodenery gourney support from na…" at bounding box center [702, 410] width 1042 height 129
click at [317, 354] on textarea "The speaker provide a comprehensive overview of young people to go work dull sw…" at bounding box center [702, 410] width 1042 height 129
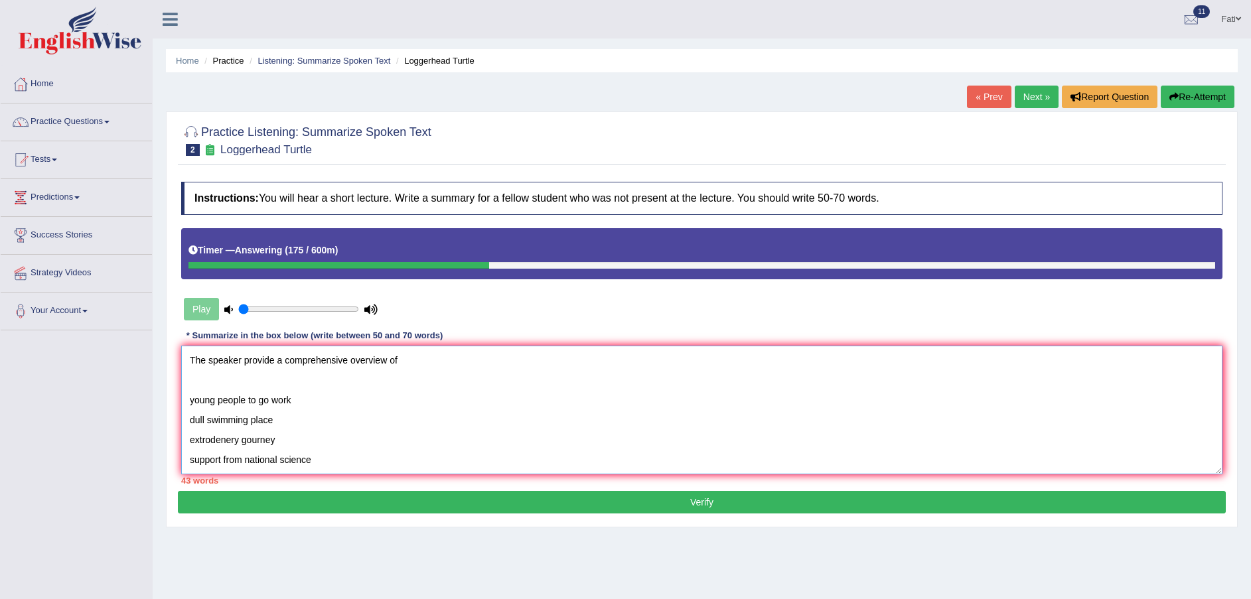
click at [410, 360] on textarea "The speaker provide a comprehensive overview of young people to go work dull sw…" at bounding box center [702, 410] width 1042 height 129
click at [398, 360] on textarea "The speaker provide a comprehensive overview of teddies young people to go work…" at bounding box center [702, 410] width 1042 height 129
click at [465, 356] on textarea "The speaker provide a comprehensive overview of young Teddies young people to g…" at bounding box center [702, 410] width 1042 height 129
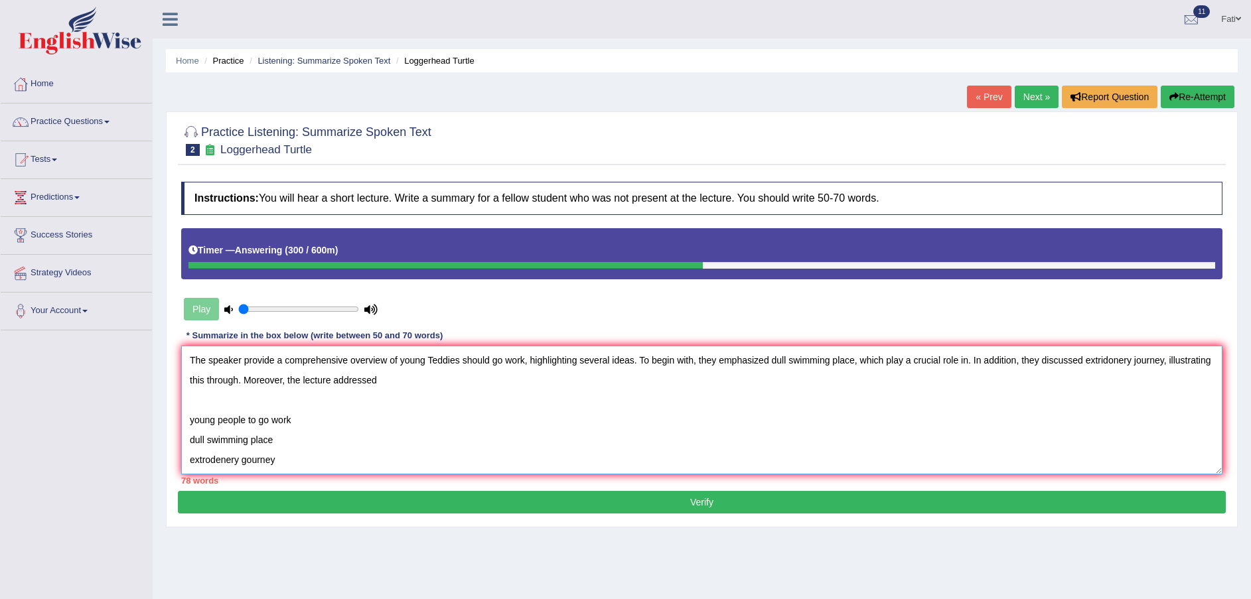
scroll to position [3, 0]
drag, startPoint x: 279, startPoint y: 460, endPoint x: 177, endPoint y: 410, distance: 114.0
click at [177, 410] on div "Practice Listening: Summarize Spoken Text 2 Loggerhead Turtle Instructions: You…" at bounding box center [702, 320] width 1072 height 416
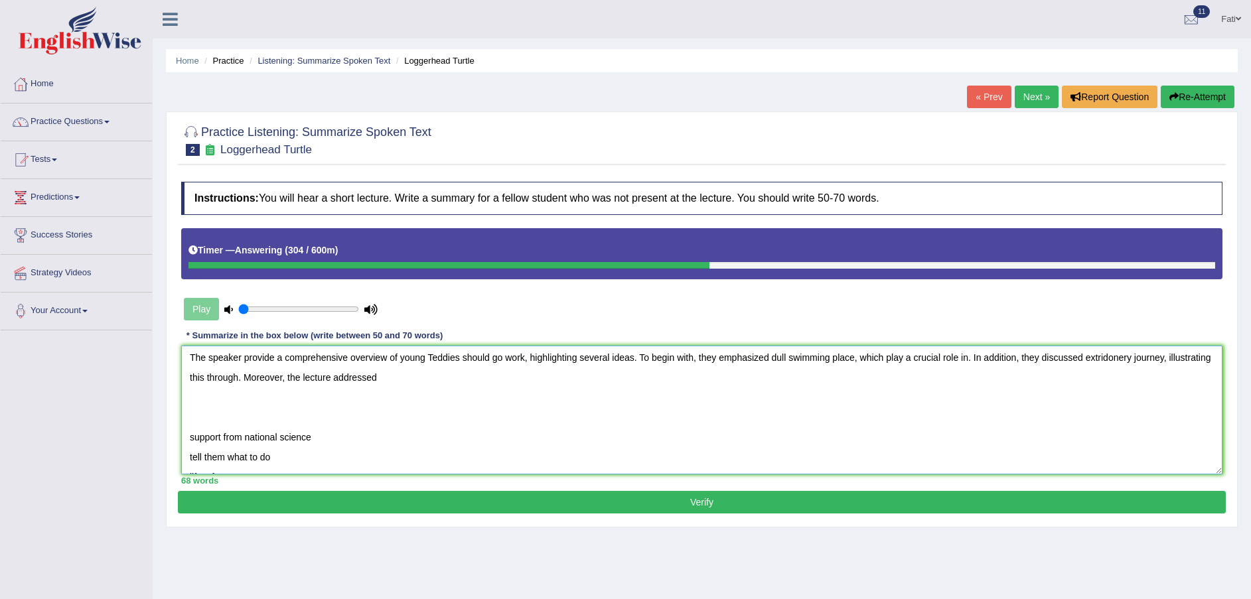
click at [426, 376] on textarea "The speaker provide a comprehensive overview of young Teddies should go work, h…" at bounding box center [702, 410] width 1042 height 129
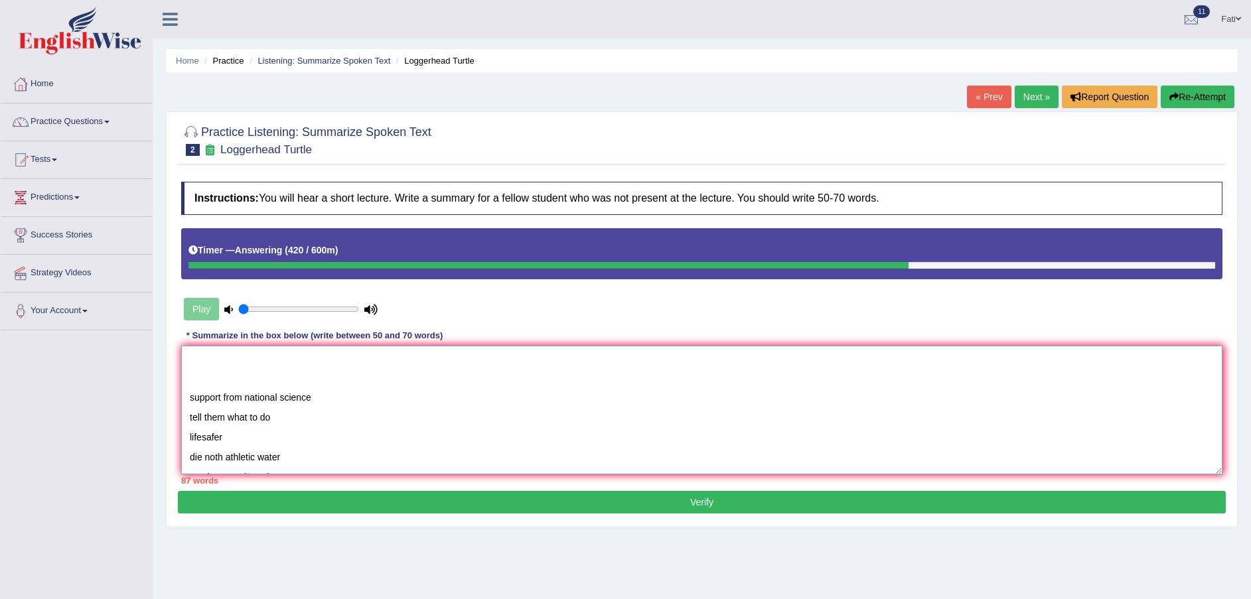
scroll to position [100, 0]
drag, startPoint x: 319, startPoint y: 437, endPoint x: 206, endPoint y: 374, distance: 129.3
click at [203, 376] on textarea "The speaker provide a comprehensive overview of young Teddies should go work, h…" at bounding box center [702, 410] width 1042 height 129
drag, startPoint x: 212, startPoint y: 437, endPoint x: 179, endPoint y: 389, distance: 58.4
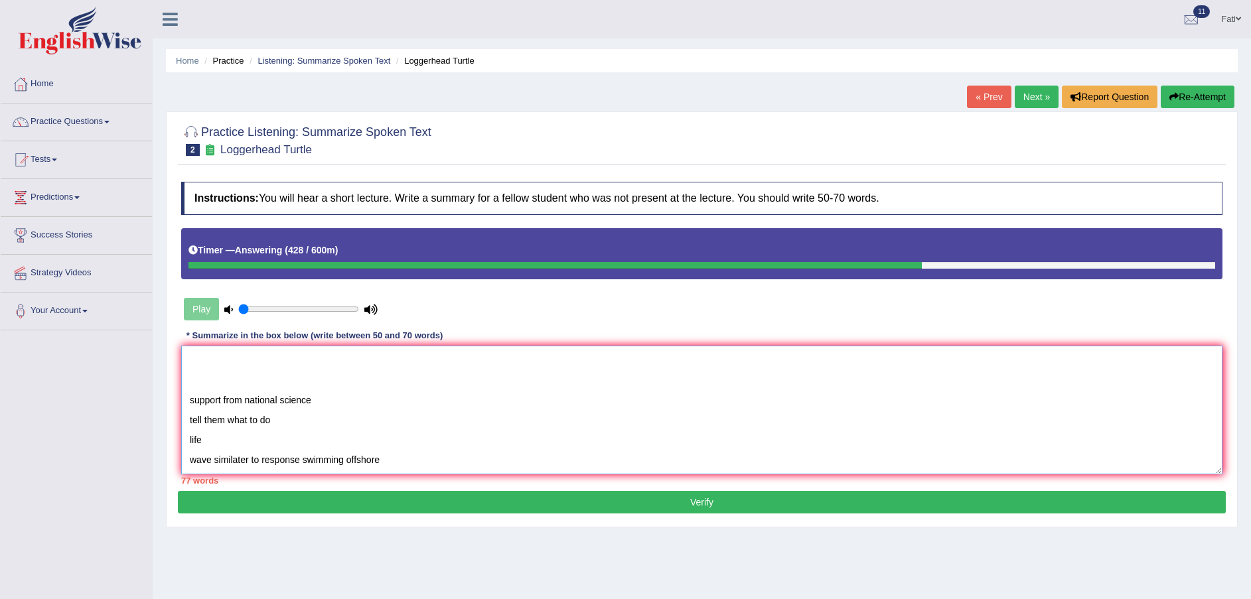
click at [179, 389] on div "Instructions: You will hear a short lecture. Write a summary for a fellow stude…" at bounding box center [702, 333] width 1048 height 316
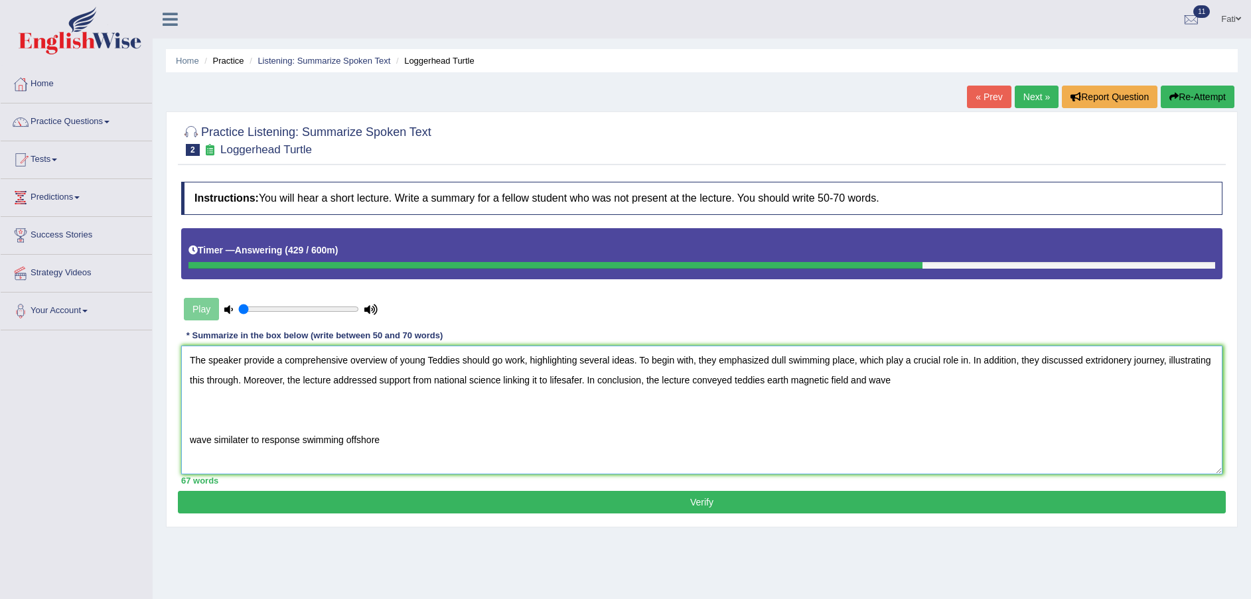
scroll to position [0, 0]
click at [907, 378] on textarea "The speaker provide a comprehensive overview of young Teddies should go work, h…" at bounding box center [702, 410] width 1042 height 129
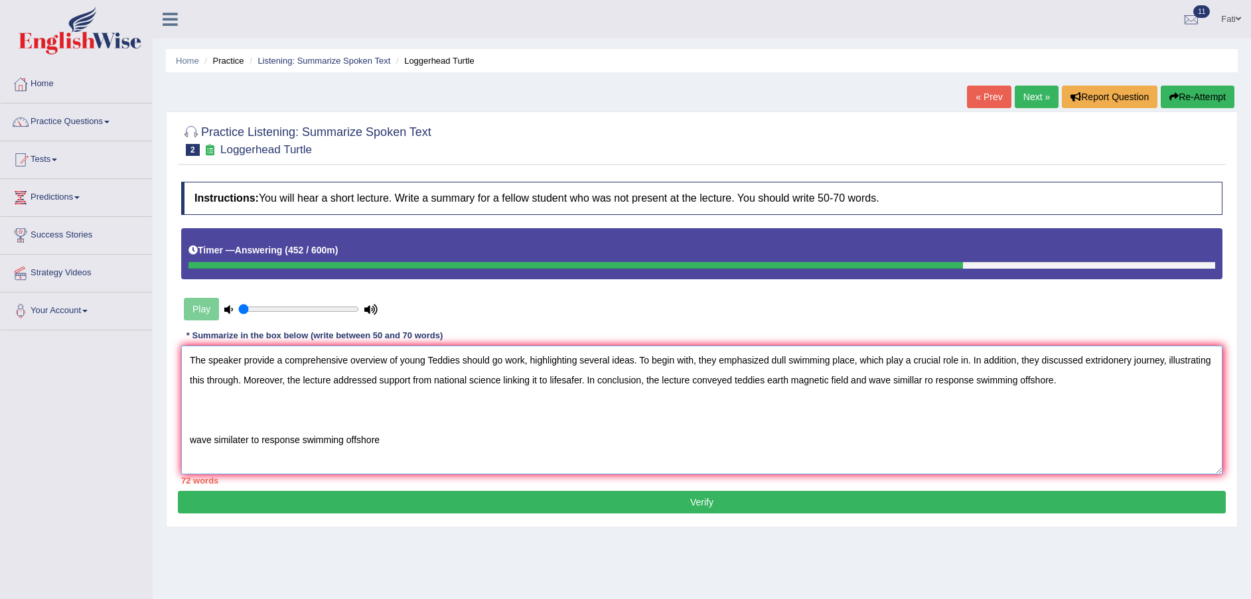
drag, startPoint x: 412, startPoint y: 435, endPoint x: 98, endPoint y: 460, distance: 315.0
click at [98, 460] on div "Toggle navigation Home Practice Questions Speaking Practice Read Aloud Repeat S…" at bounding box center [625, 345] width 1251 height 690
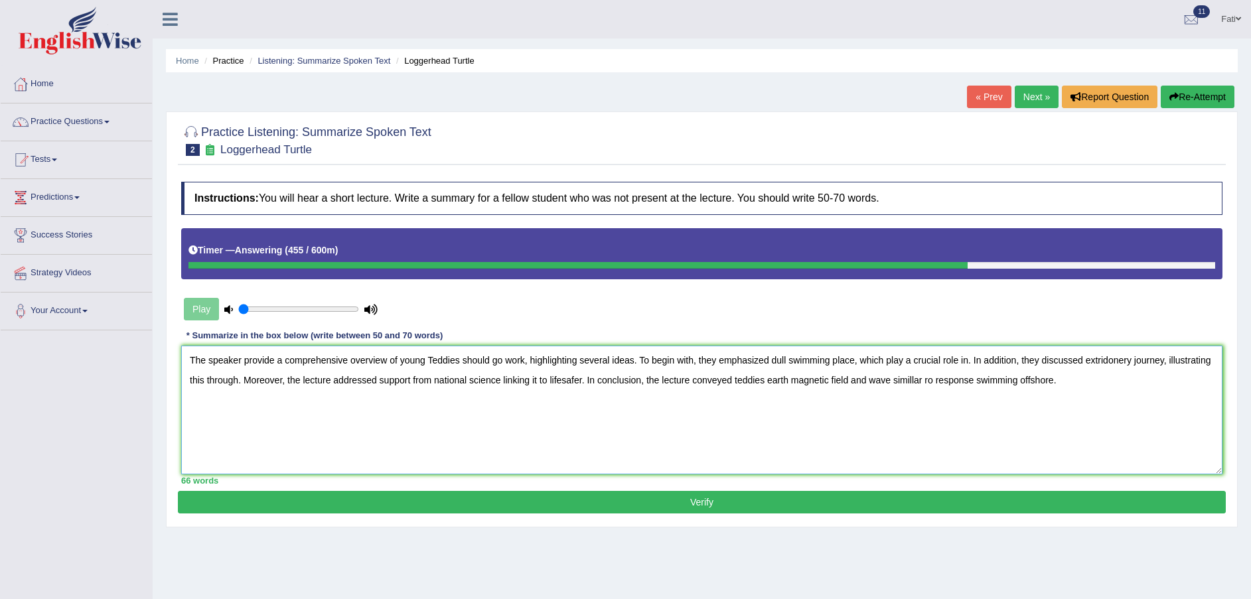
type textarea "The speaker provide a comprehensive overview of young Teddies should go work, h…"
click at [630, 501] on button "Verify" at bounding box center [702, 502] width 1048 height 23
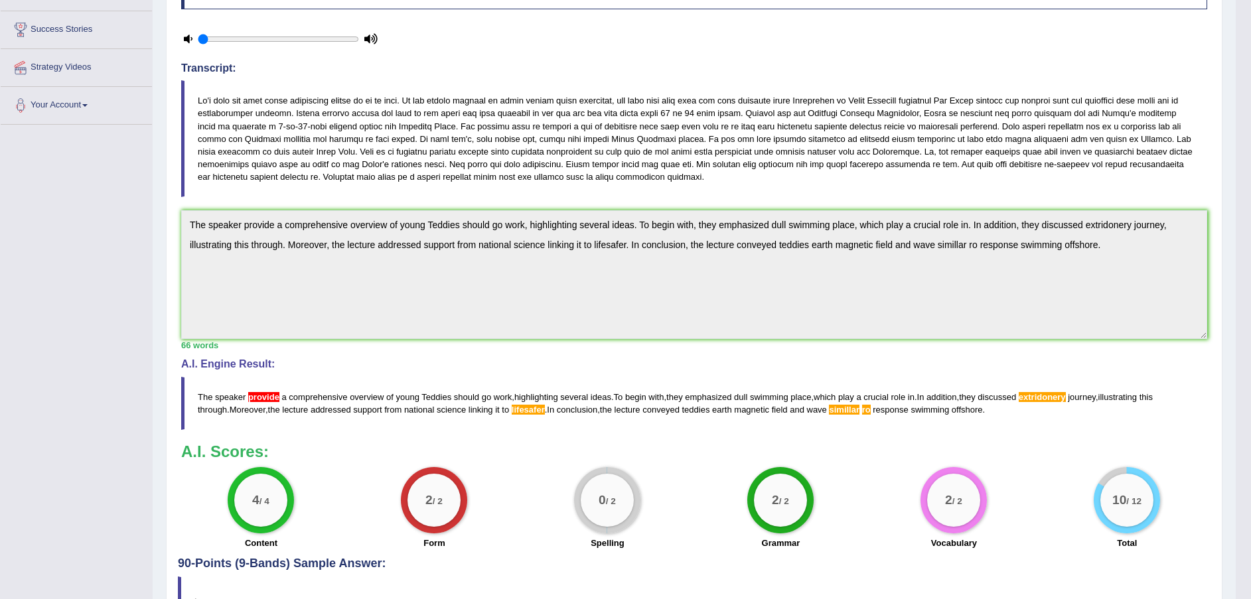
scroll to position [288, 0]
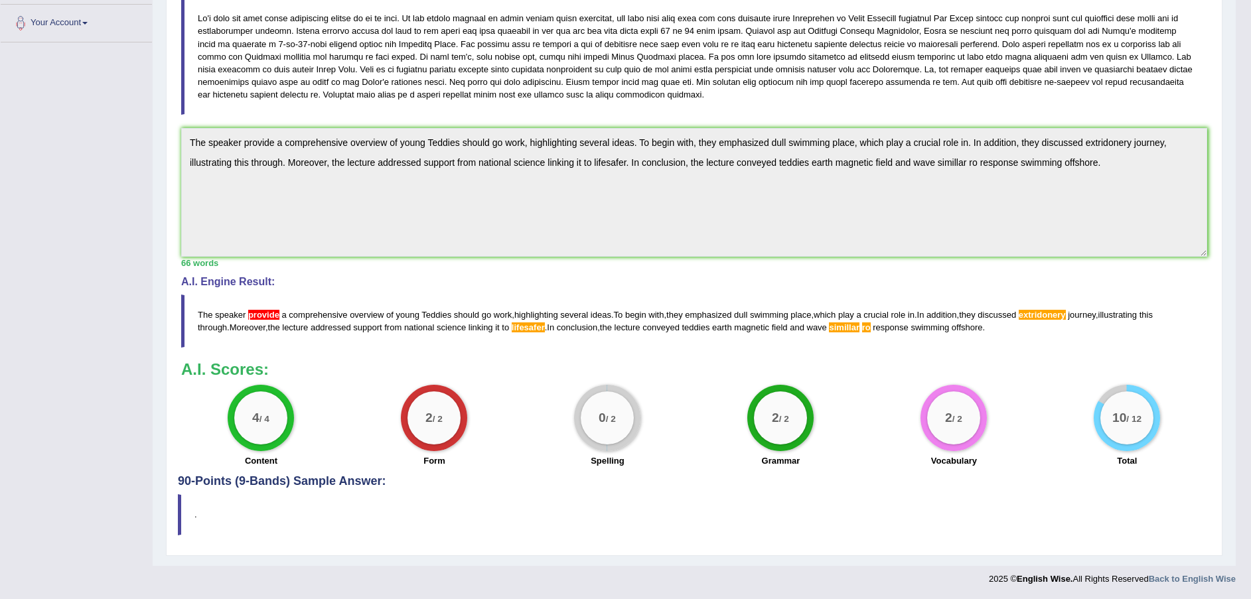
click at [1047, 316] on span "extridonery" at bounding box center [1042, 315] width 47 height 10
click at [856, 335] on blockquote "The speaker provide a comprehensive overview of young Teddies should go work , …" at bounding box center [694, 321] width 1026 height 53
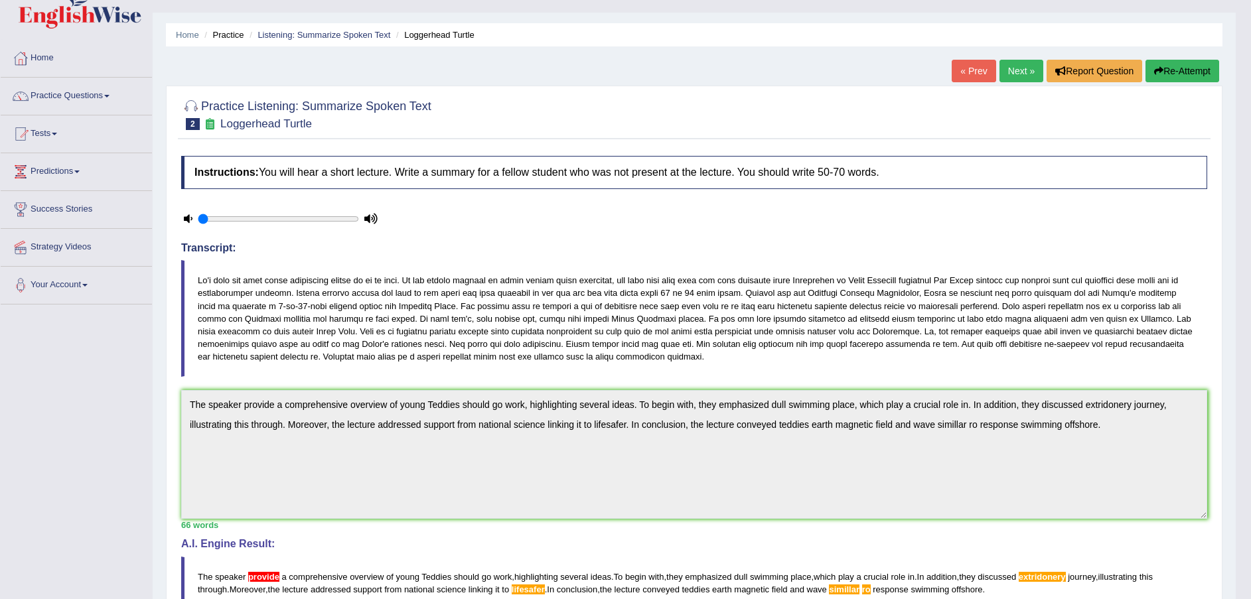
scroll to position [0, 0]
